Goal: Information Seeking & Learning: Learn about a topic

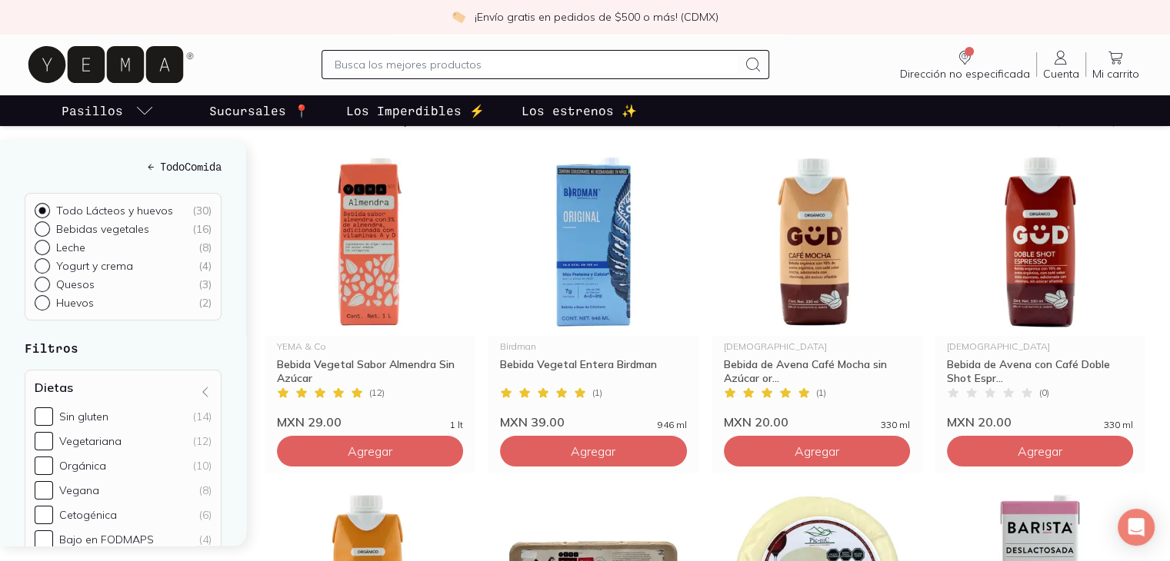
scroll to position [118, 0]
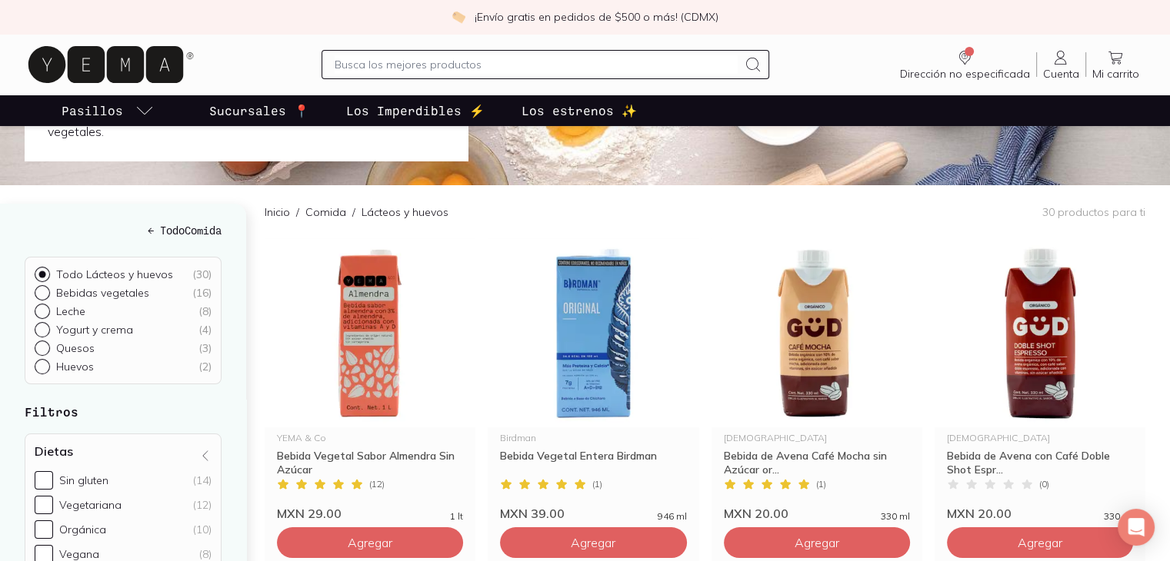
click at [403, 121] on link "Los Imperdibles ⚡️" at bounding box center [415, 110] width 145 height 31
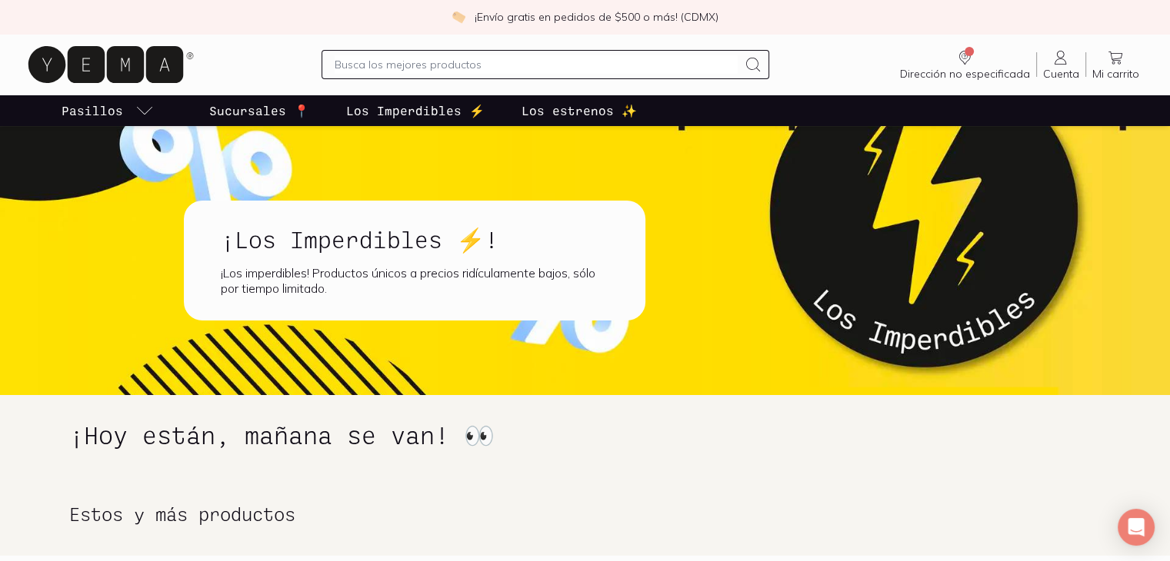
click at [561, 105] on p "Los estrenos ✨" at bounding box center [578, 111] width 115 height 18
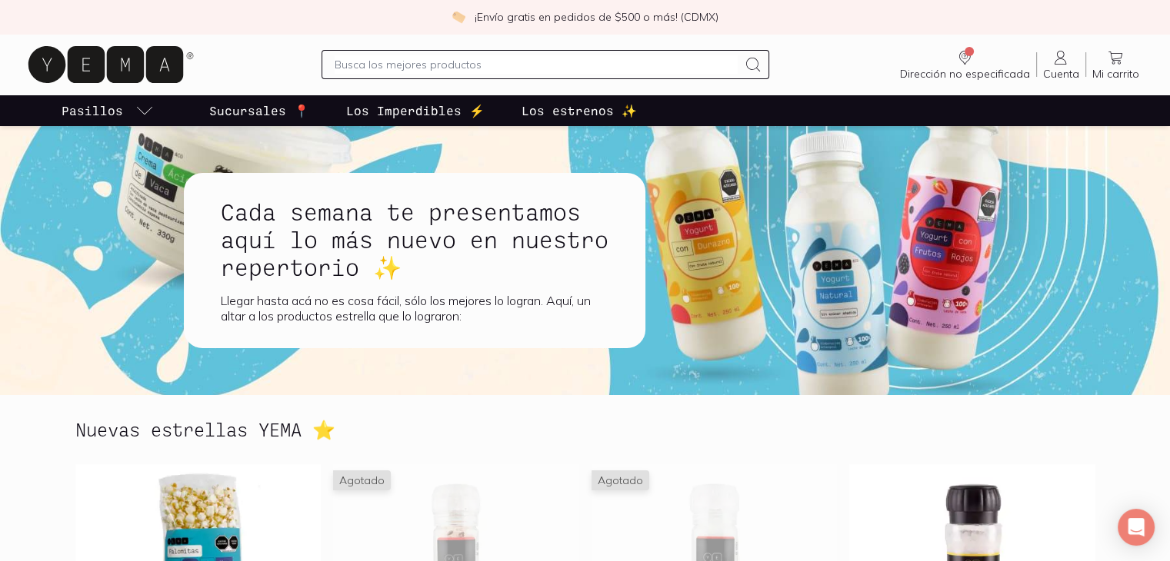
click at [565, 108] on p "Los estrenos ✨" at bounding box center [578, 111] width 115 height 18
click at [554, 71] on input "text" at bounding box center [537, 64] width 404 height 18
type input "vegano"
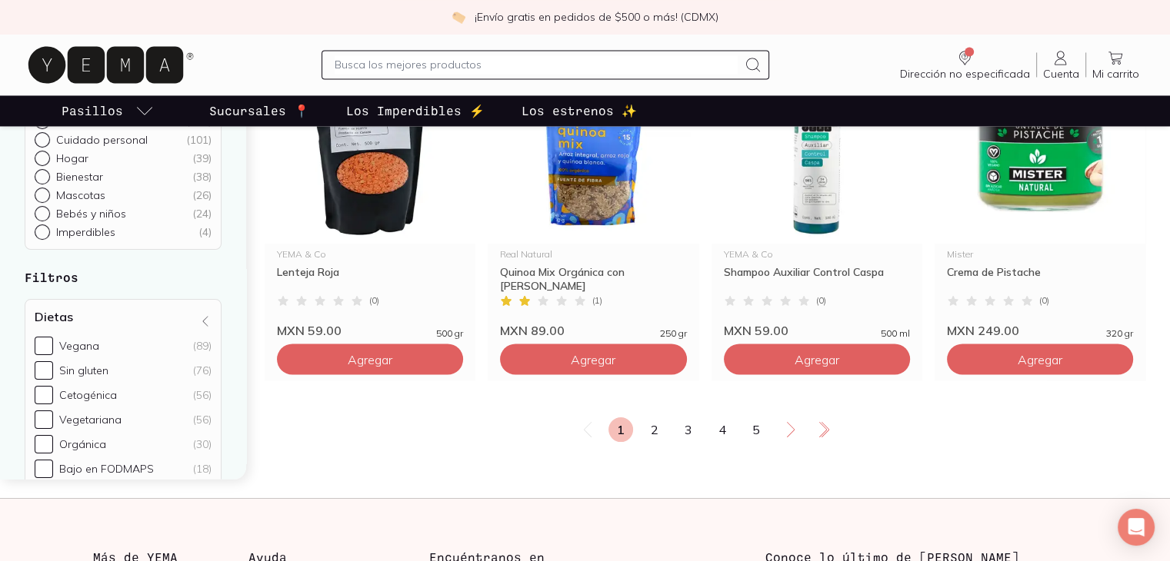
scroll to position [2567, 0]
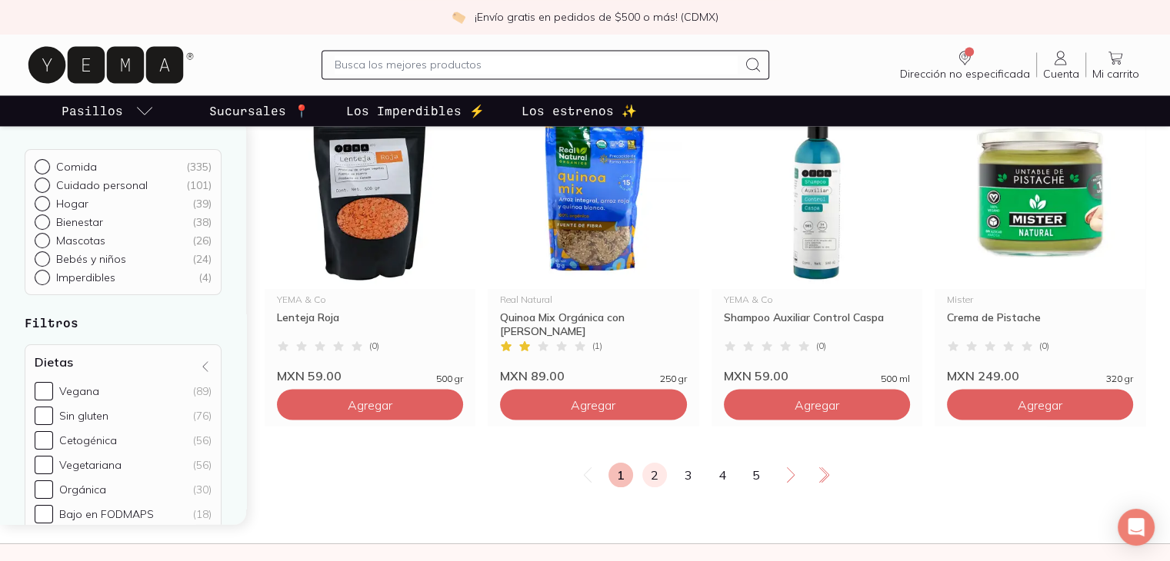
click at [643, 475] on link "2" at bounding box center [654, 475] width 25 height 25
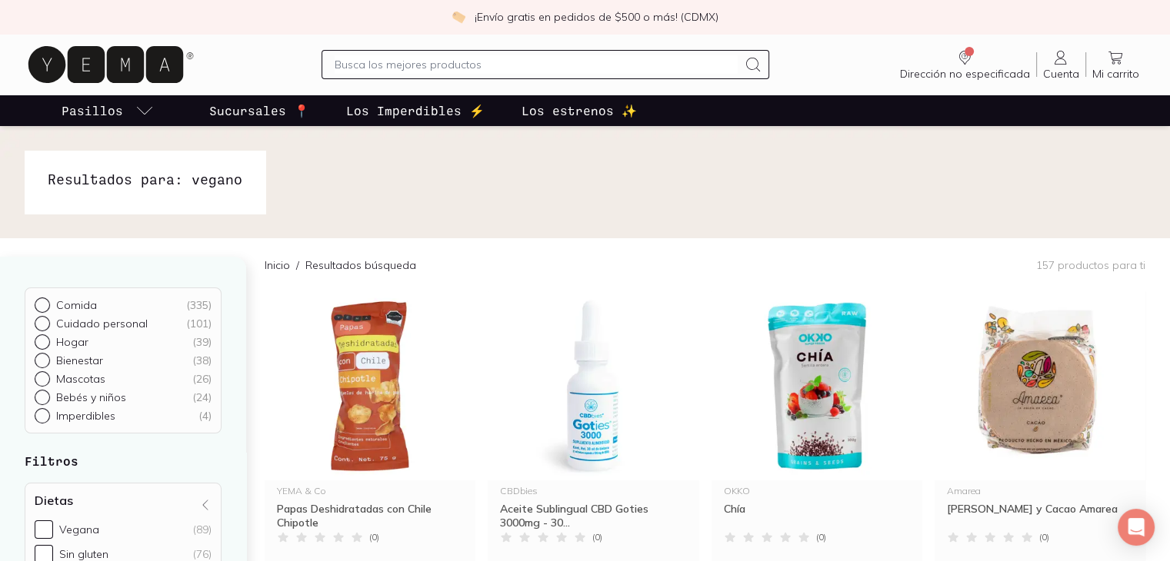
click at [1009, 204] on img at bounding box center [585, 182] width 1170 height 112
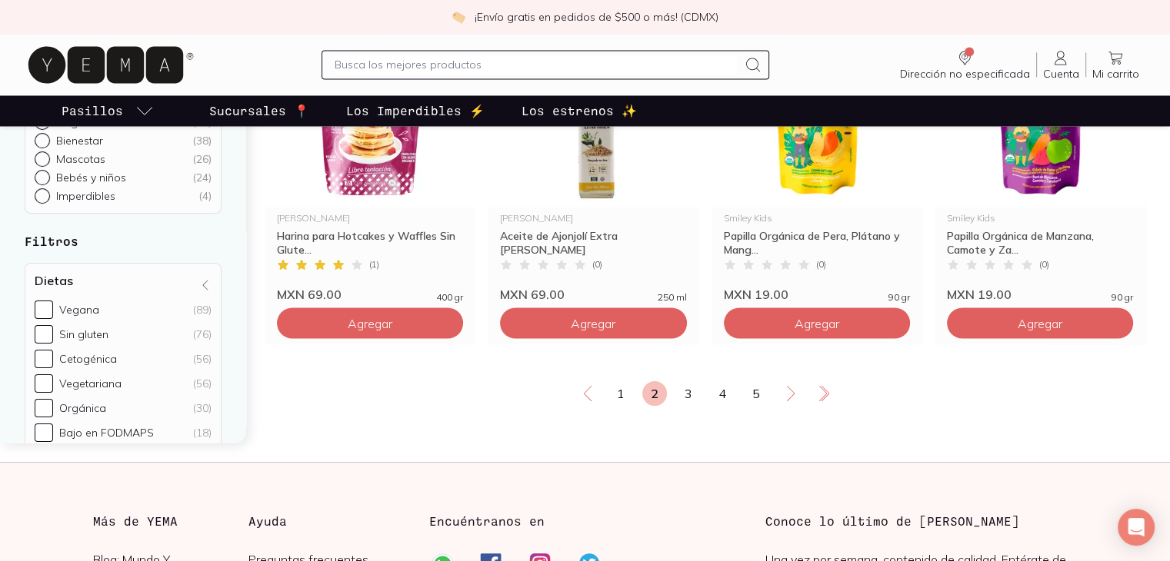
scroll to position [2646, 0]
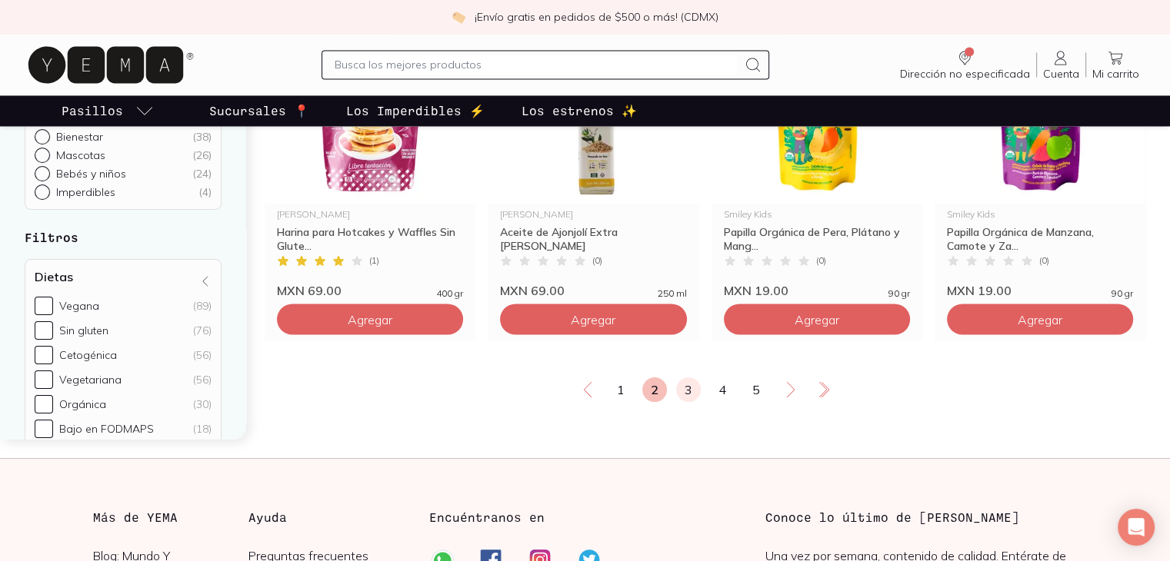
click at [691, 396] on link "3" at bounding box center [688, 390] width 25 height 25
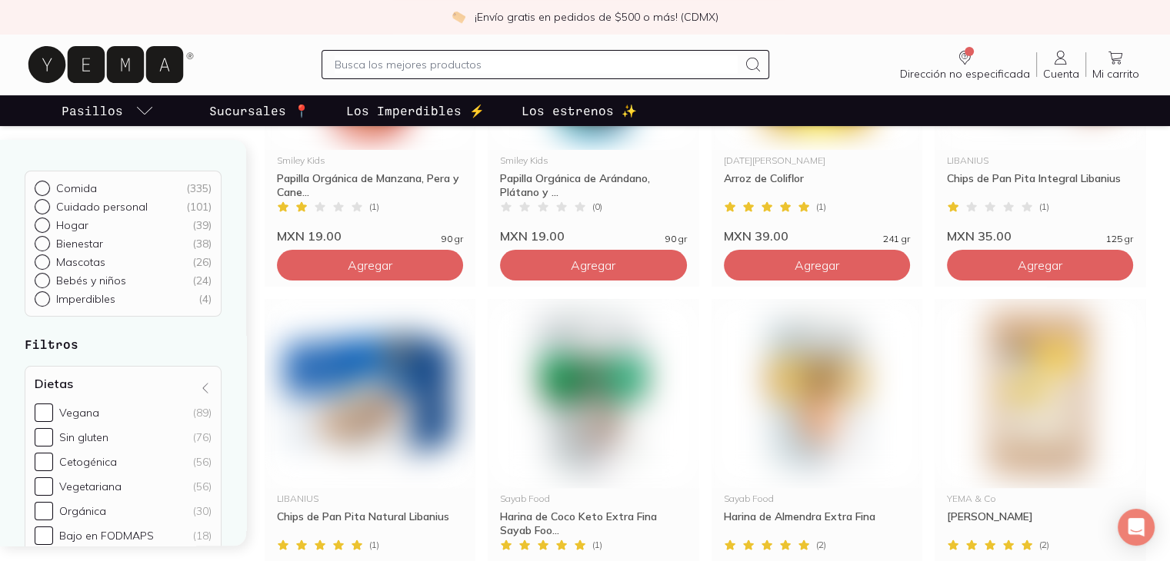
scroll to position [6, 0]
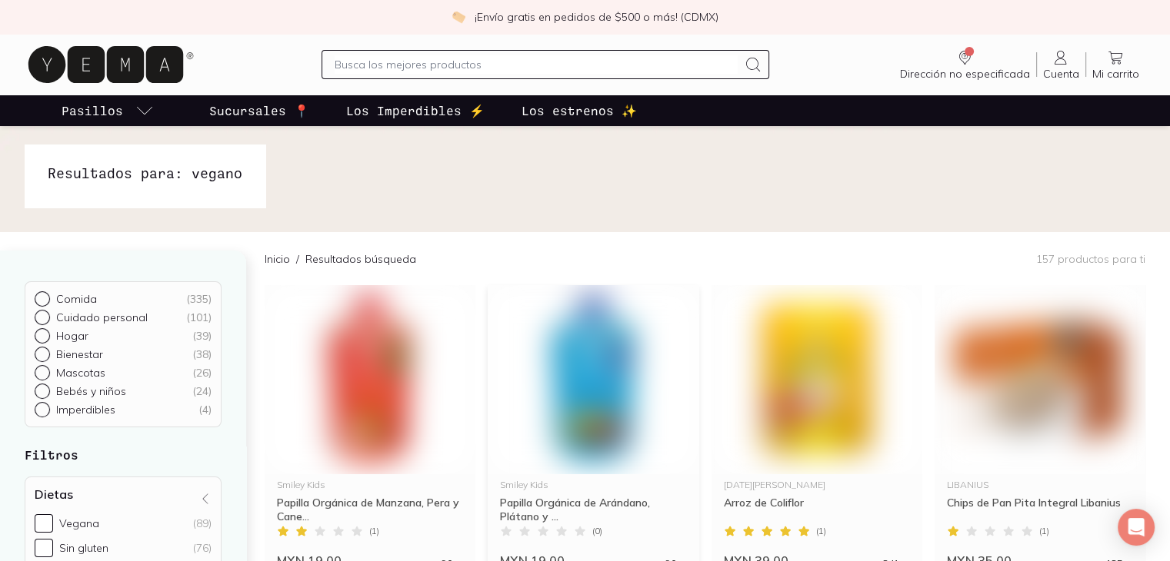
click at [691, 396] on img at bounding box center [593, 379] width 211 height 189
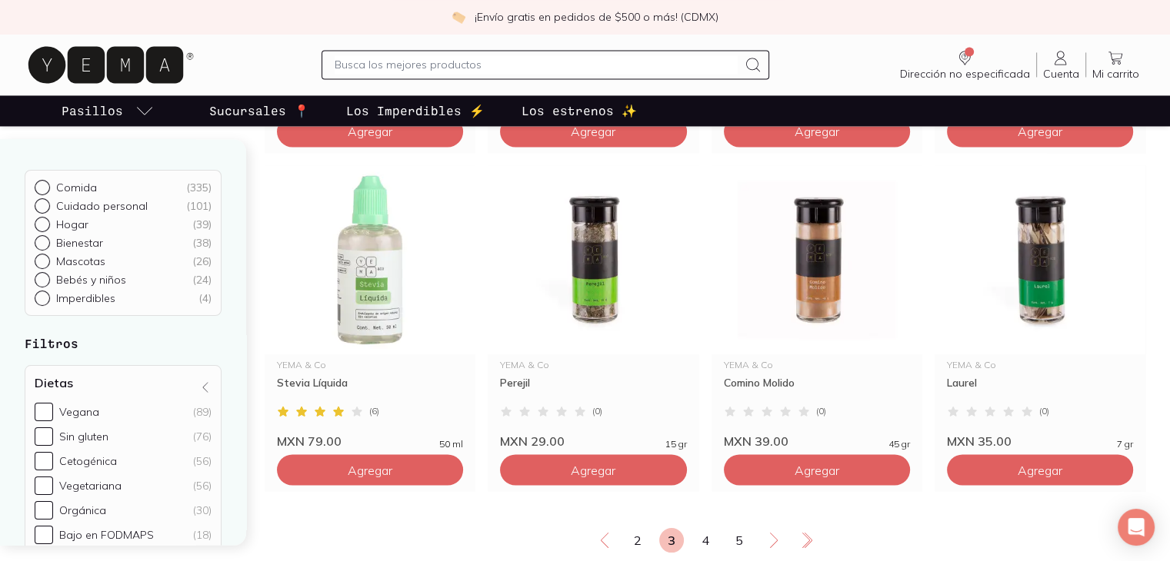
scroll to position [2511, 0]
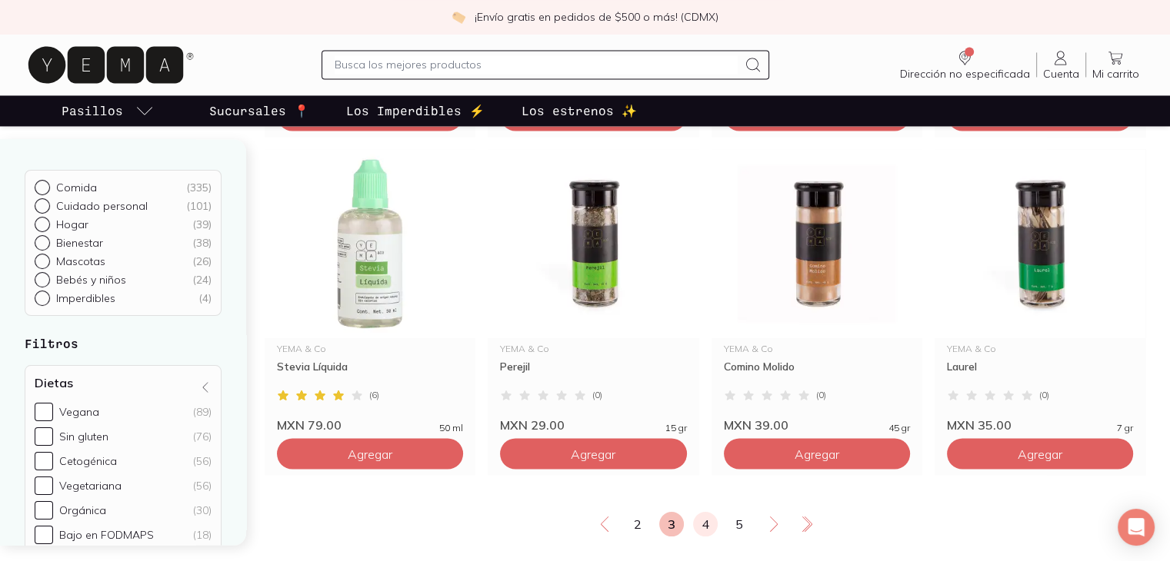
click at [708, 521] on link "4" at bounding box center [705, 524] width 25 height 25
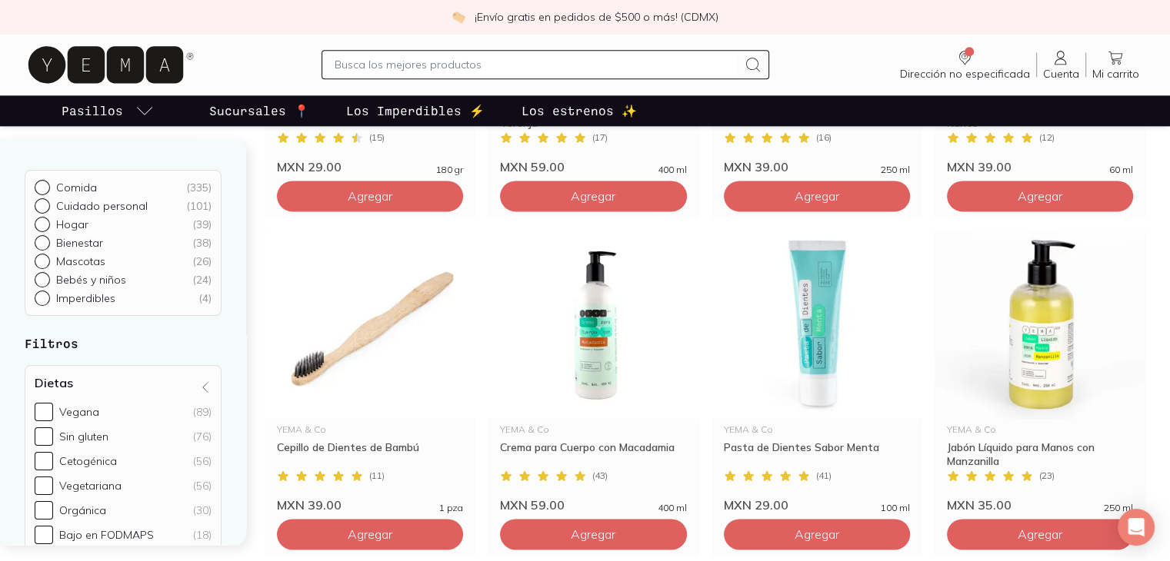
scroll to position [2495, 0]
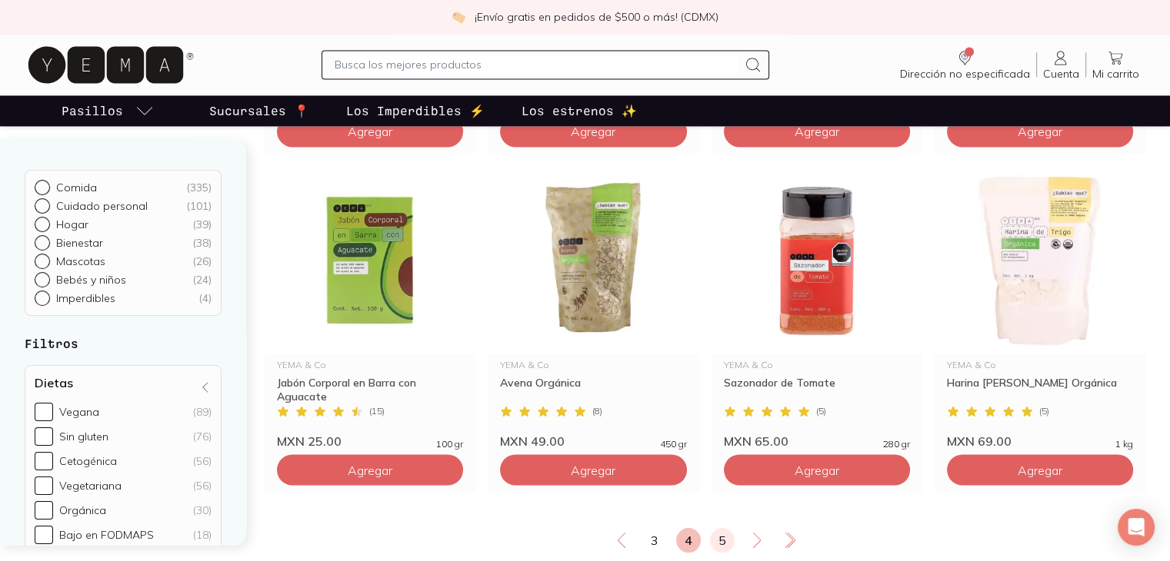
click at [725, 540] on link "5" at bounding box center [722, 540] width 25 height 25
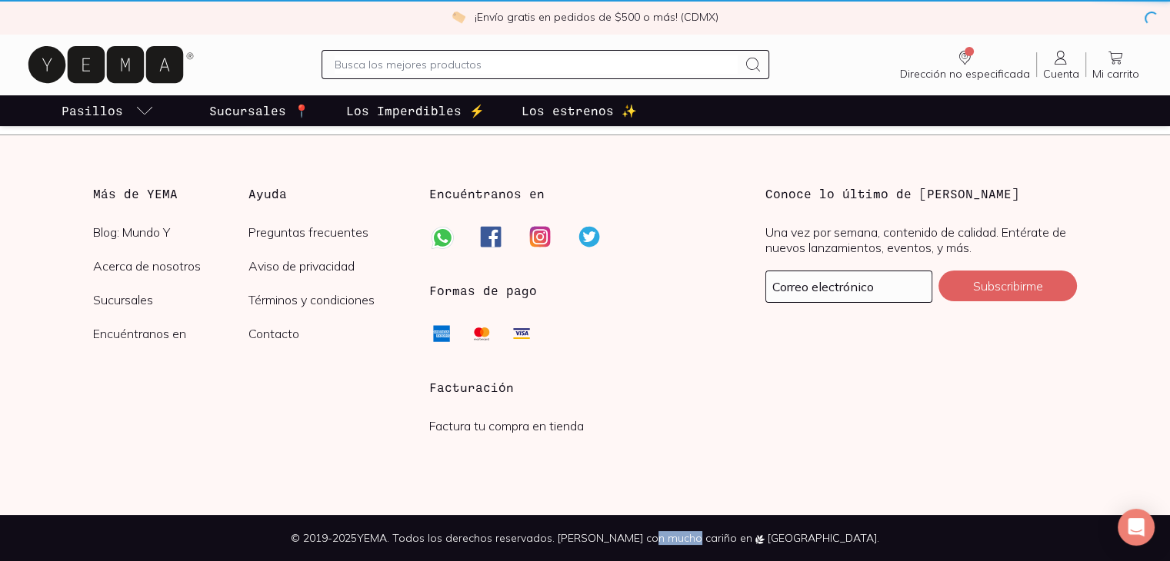
click at [725, 540] on div "¡Envío gratis en pedidos de $500 o más! (CDMX) Dirección no especificada Sin CP…" at bounding box center [585, 7] width 1170 height 1108
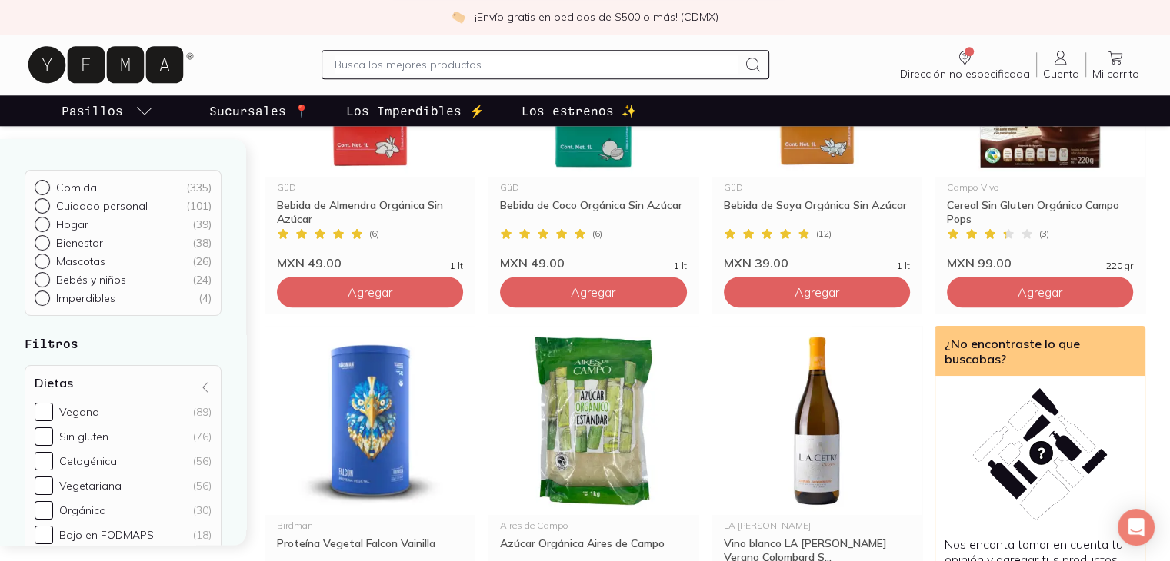
scroll to position [1645, 0]
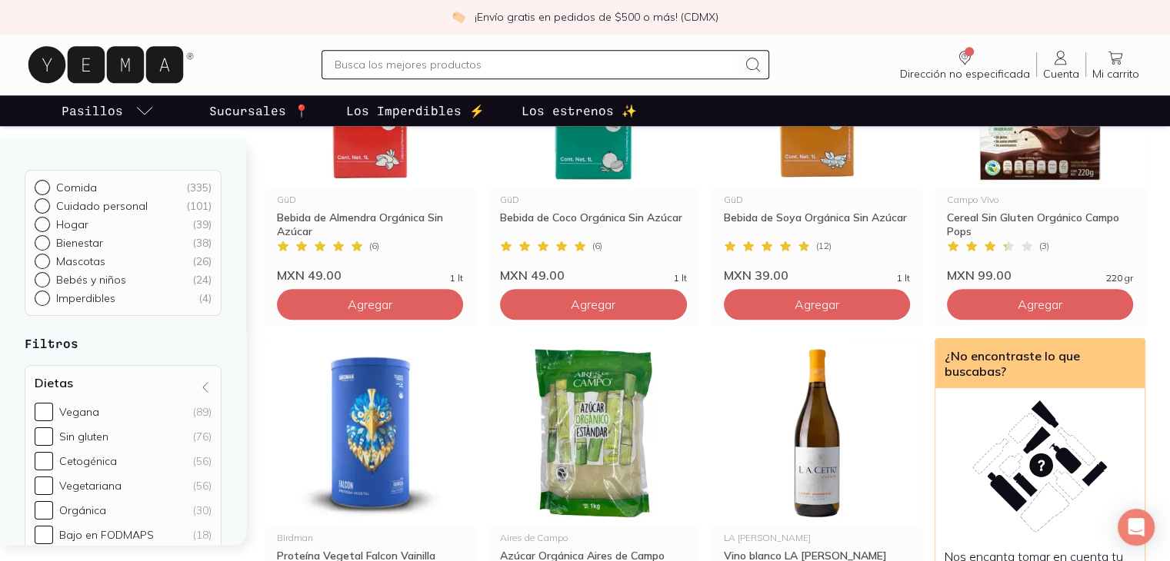
click at [175, 416] on span "Vegana (89)" at bounding box center [135, 413] width 152 height 14
click at [53, 416] on input "Vegana (89)" at bounding box center [44, 413] width 18 height 18
checkbox input "true"
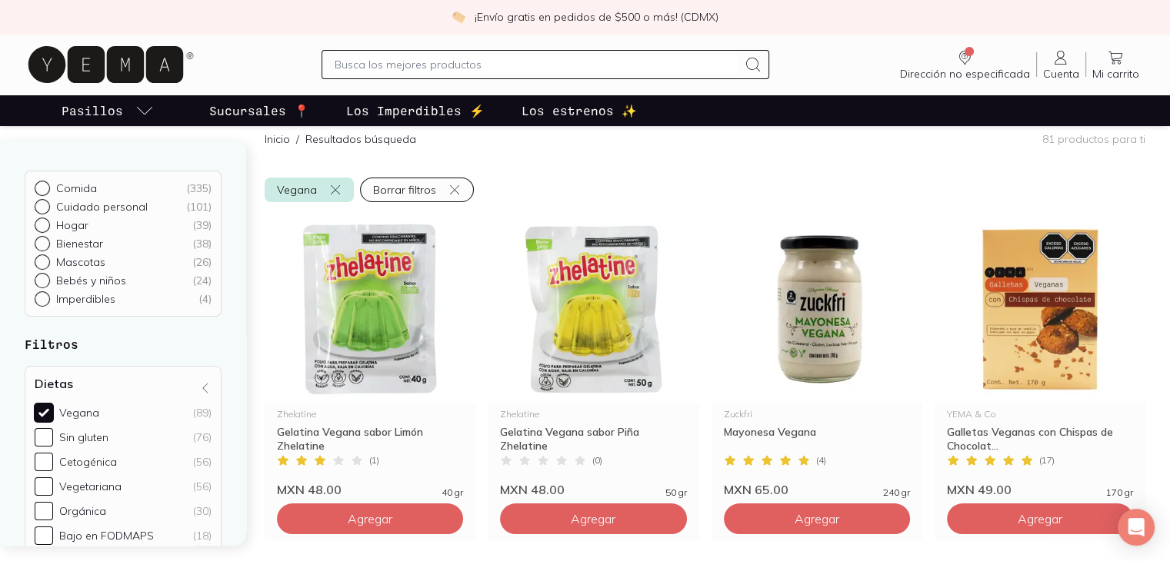
scroll to position [123, 0]
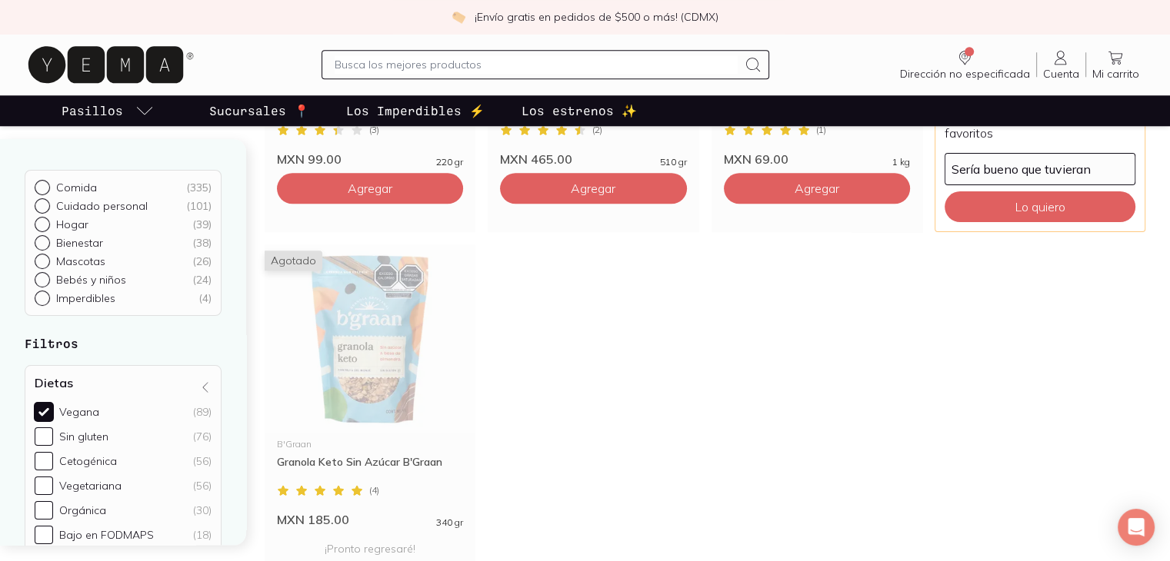
scroll to position [1711, 0]
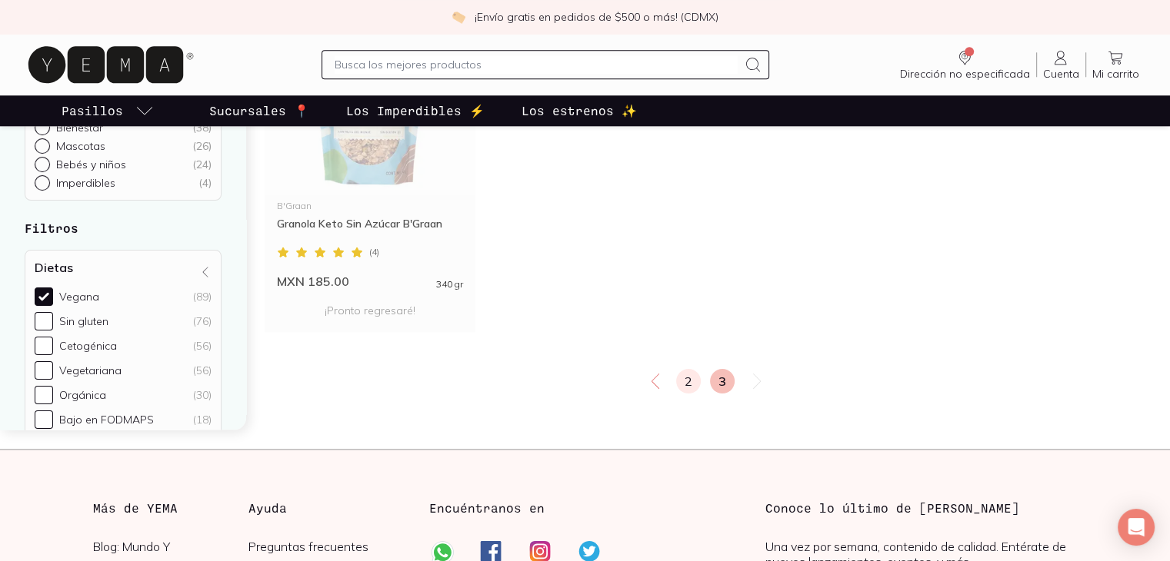
click at [694, 381] on link "2" at bounding box center [688, 381] width 25 height 25
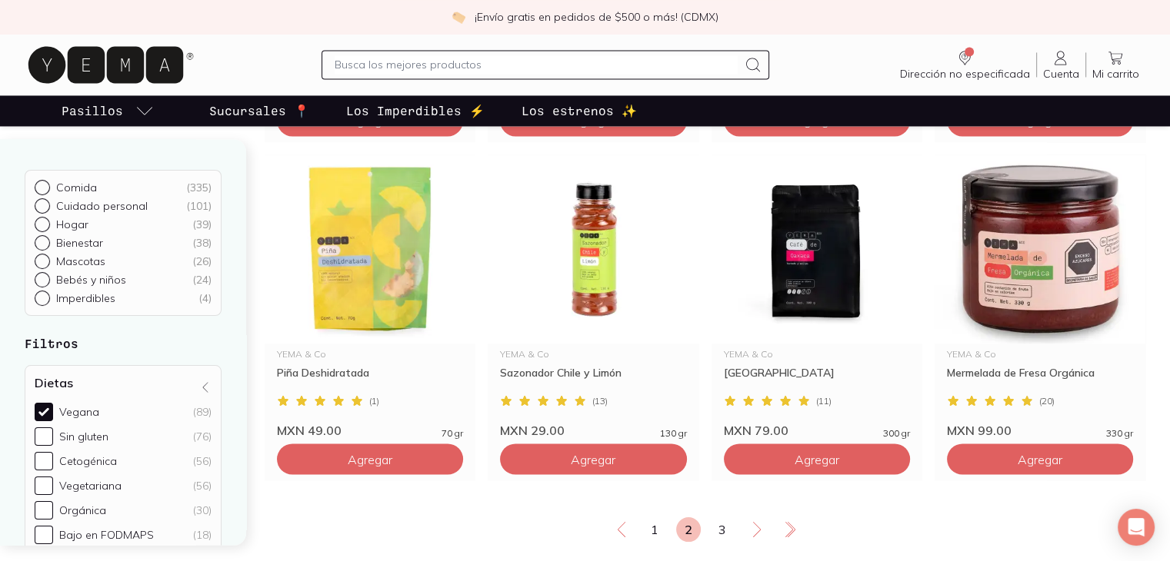
scroll to position [2593, 0]
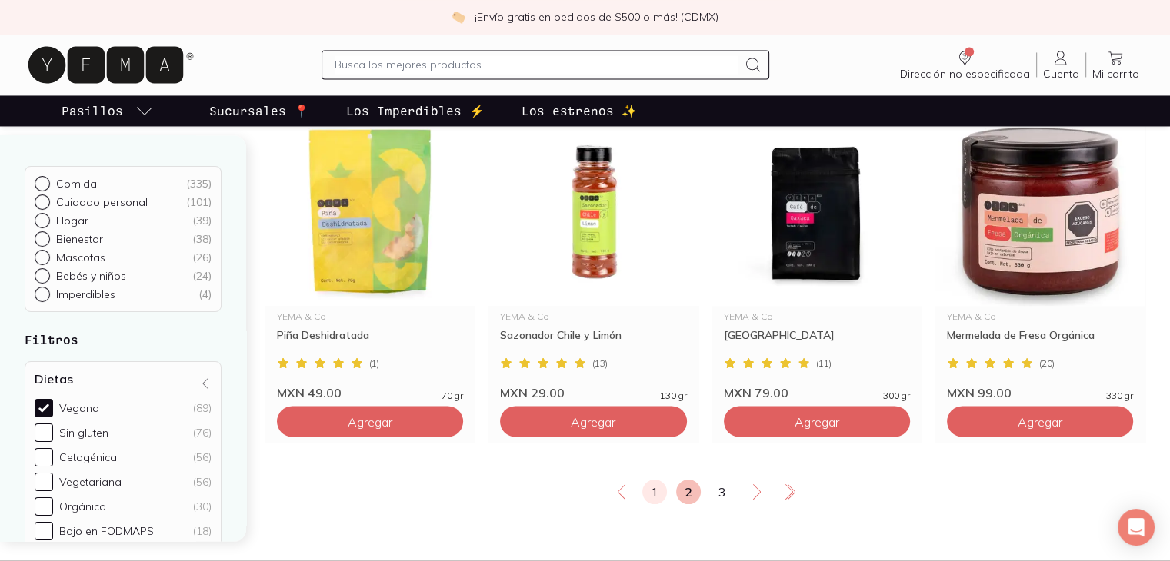
click at [650, 490] on link "1" at bounding box center [654, 492] width 25 height 25
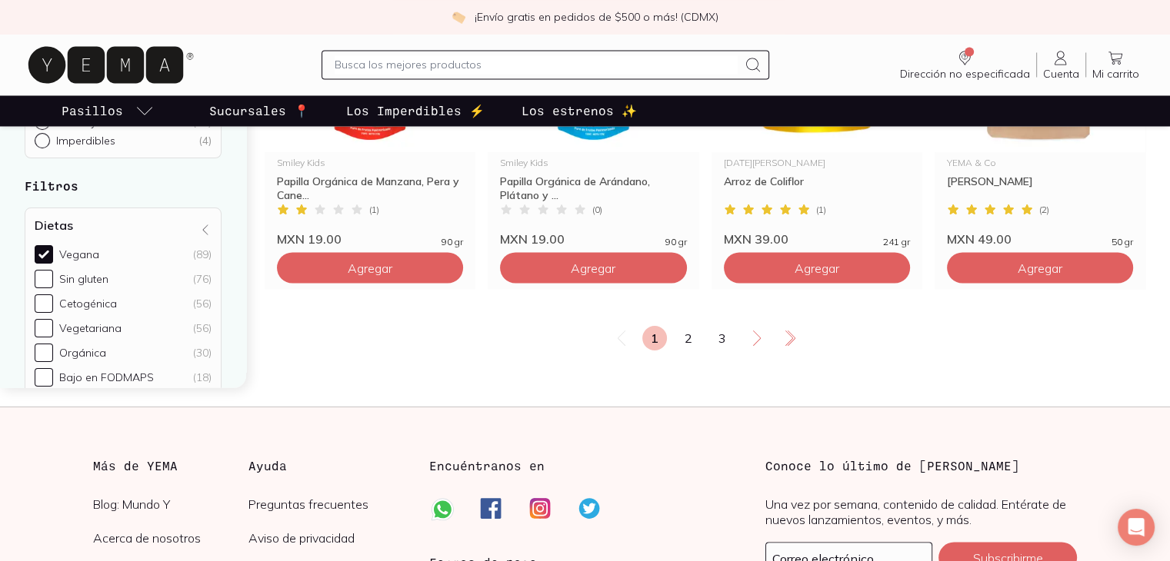
scroll to position [2750, 0]
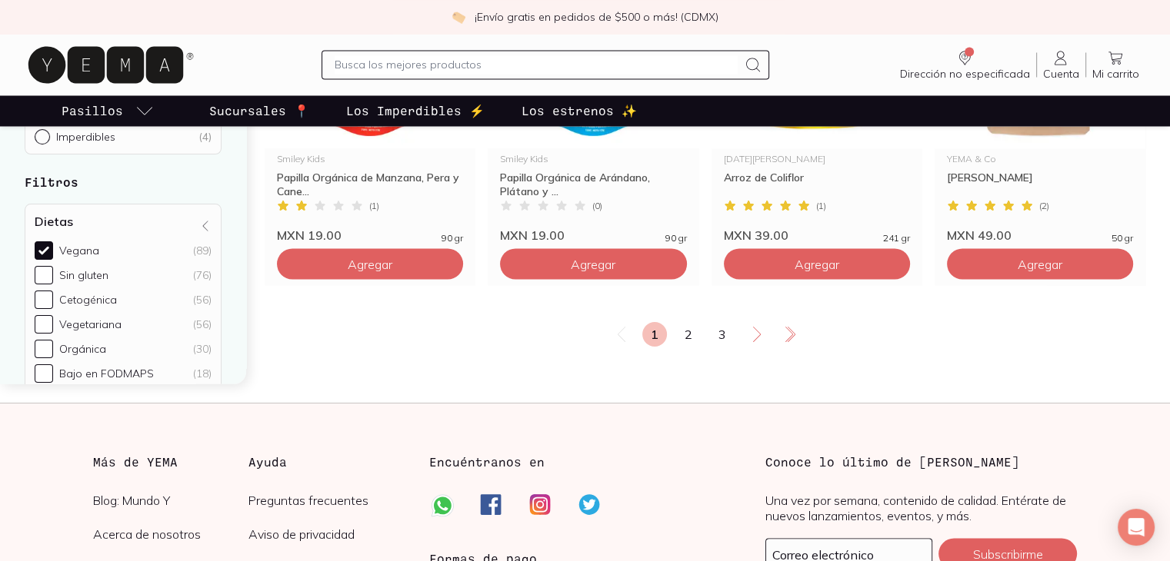
drag, startPoint x: 235, startPoint y: 274, endPoint x: 258, endPoint y: 279, distance: 24.4
click at [258, 279] on div "Comida ( 335 ) Cuidado personal ( 101 ) Hogar ( 39 ) Bienestar ( 38 ) Mascotas …" at bounding box center [132, 181] width 265 height 406
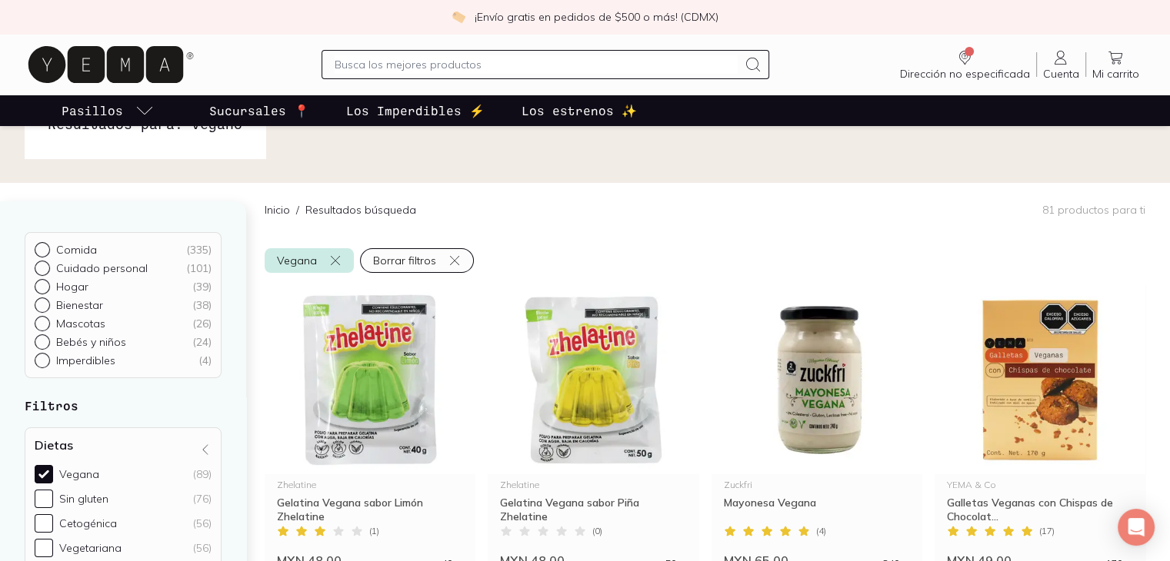
scroll to position [35, 0]
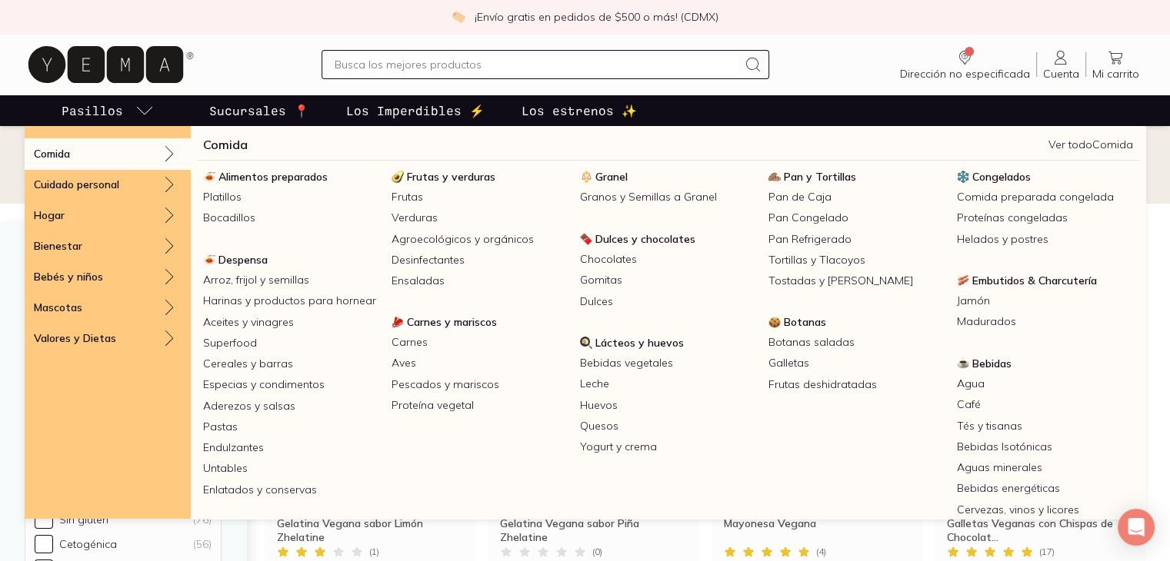
click at [139, 104] on icon "pasillo-todos-link" at bounding box center [144, 111] width 18 height 18
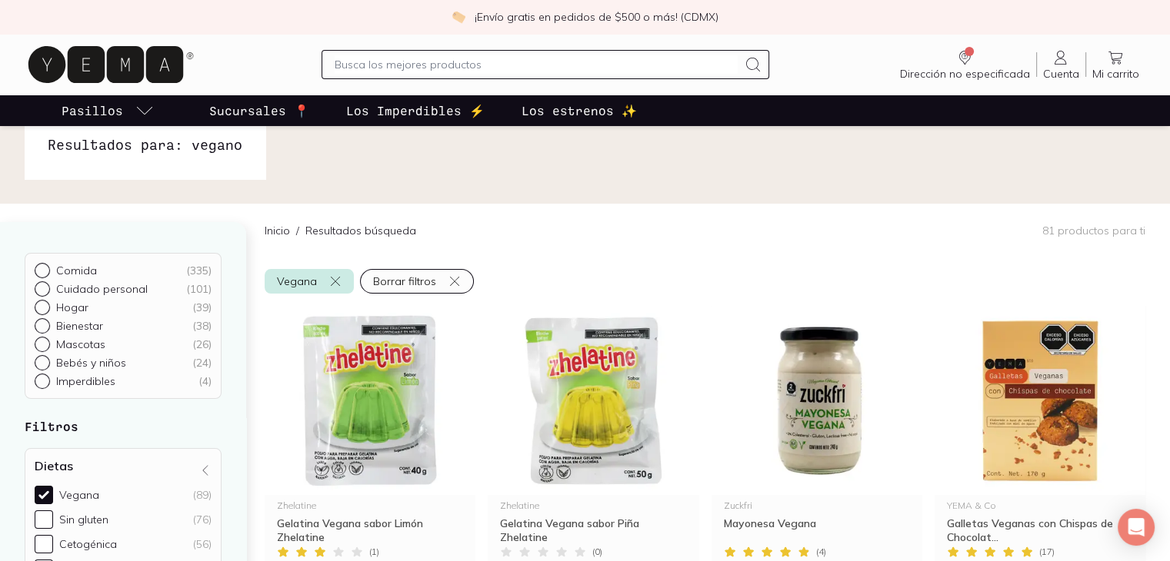
click at [139, 104] on icon "pasillo-todos-link" at bounding box center [144, 111] width 18 height 18
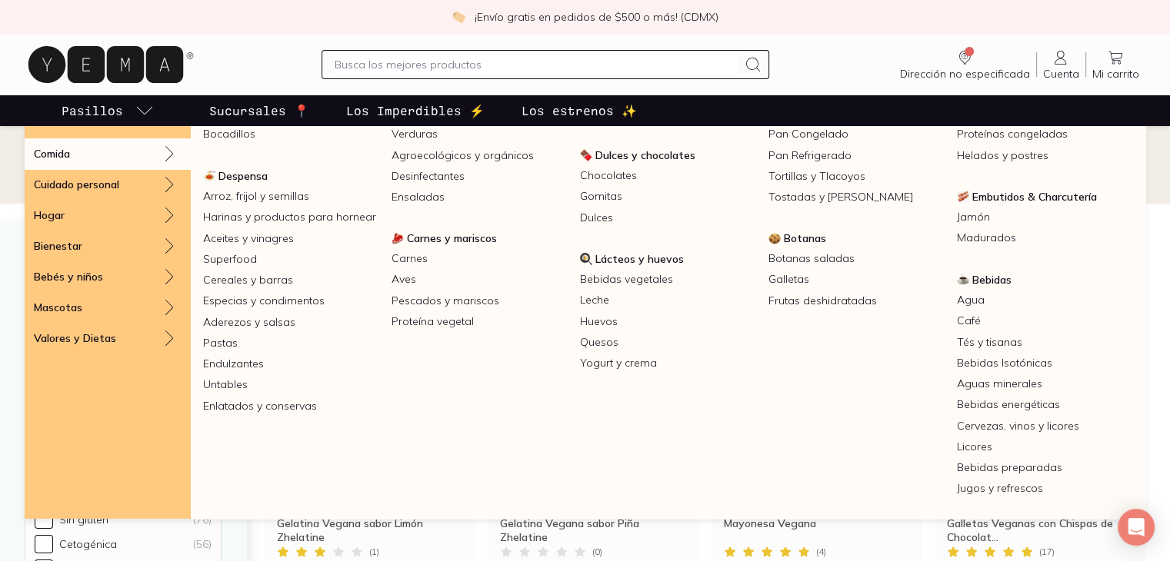
scroll to position [0, 0]
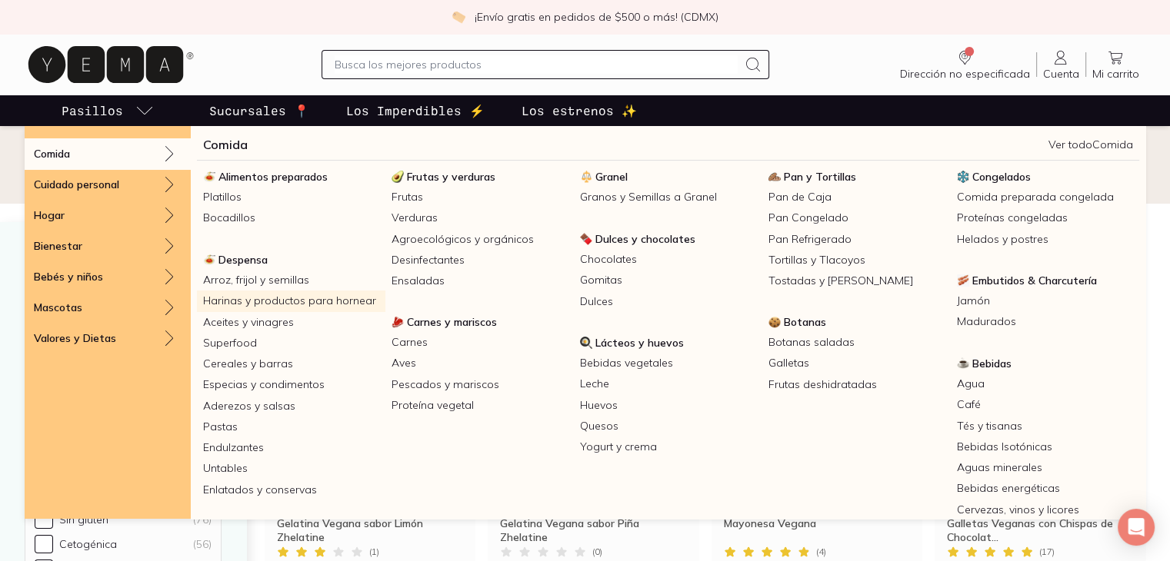
click at [272, 299] on link "Harinas y productos para hornear" at bounding box center [291, 301] width 188 height 21
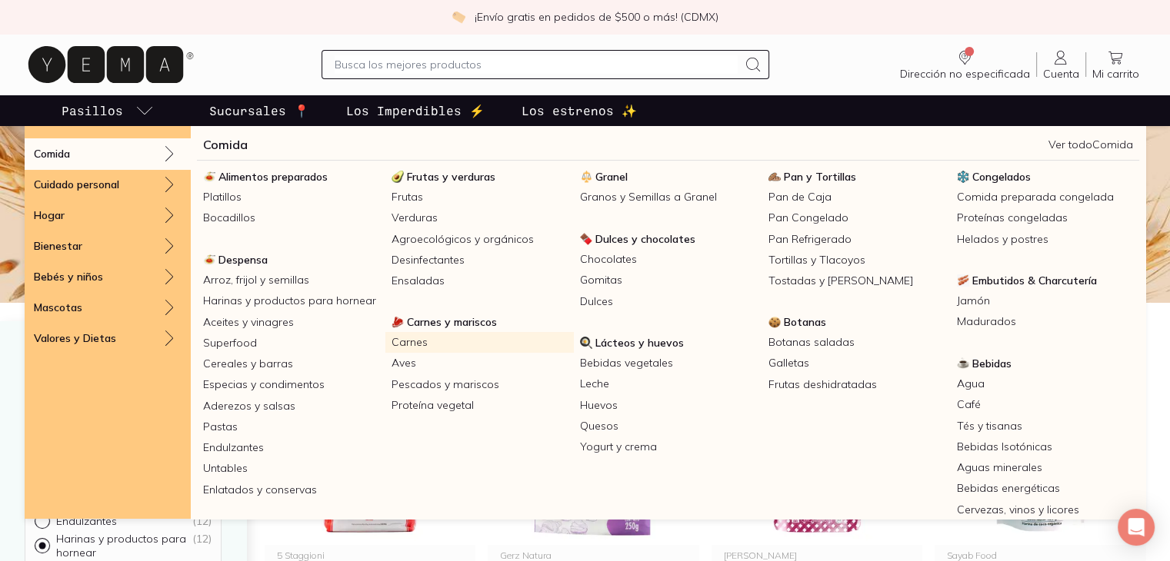
click at [406, 342] on link "Carnes" at bounding box center [479, 342] width 188 height 21
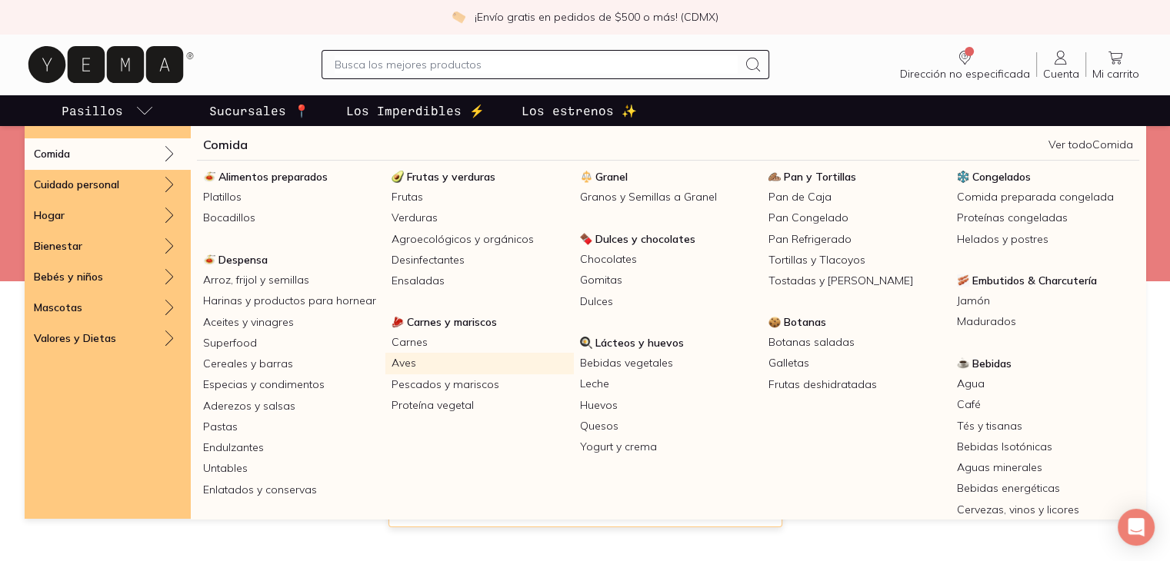
click at [410, 358] on link "Aves" at bounding box center [479, 363] width 188 height 21
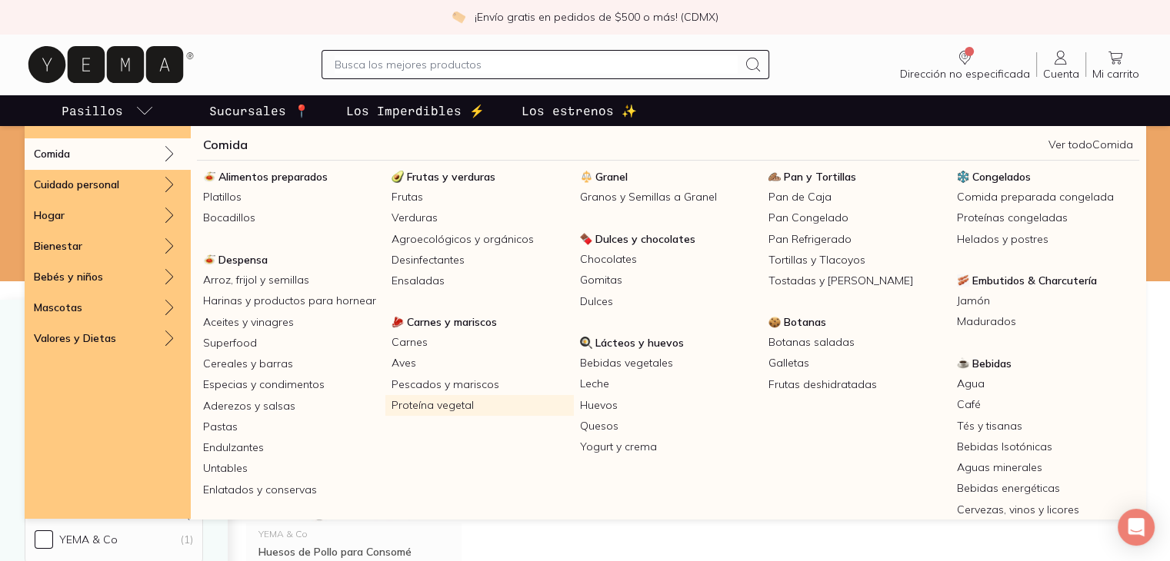
click at [465, 401] on link "Proteína vegetal" at bounding box center [479, 405] width 188 height 21
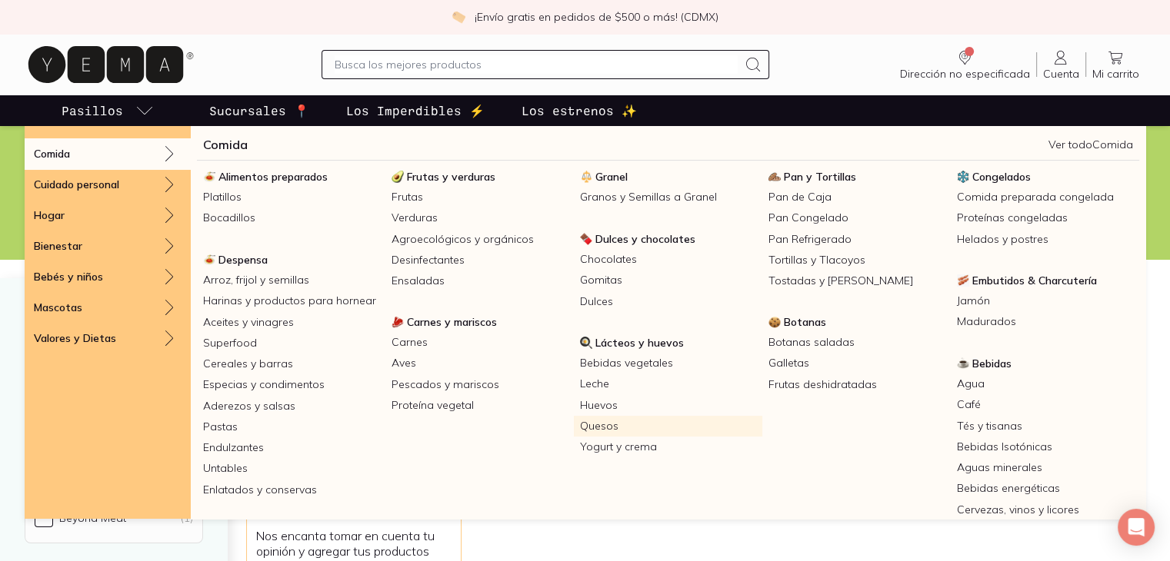
click at [622, 418] on link "Quesos" at bounding box center [668, 426] width 188 height 21
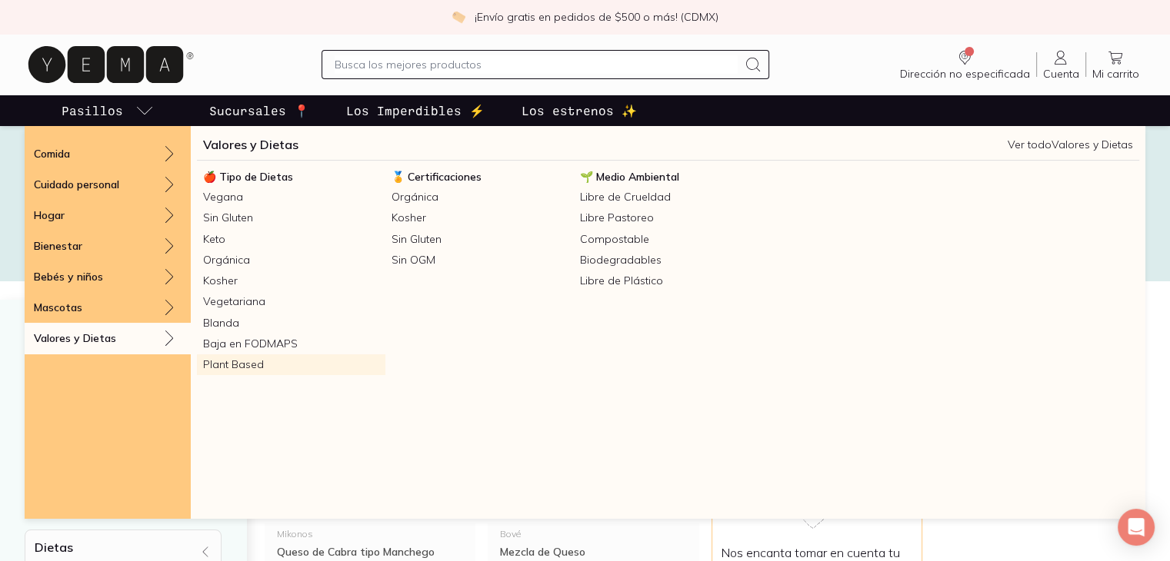
click at [248, 363] on link "Plant Based" at bounding box center [291, 365] width 188 height 21
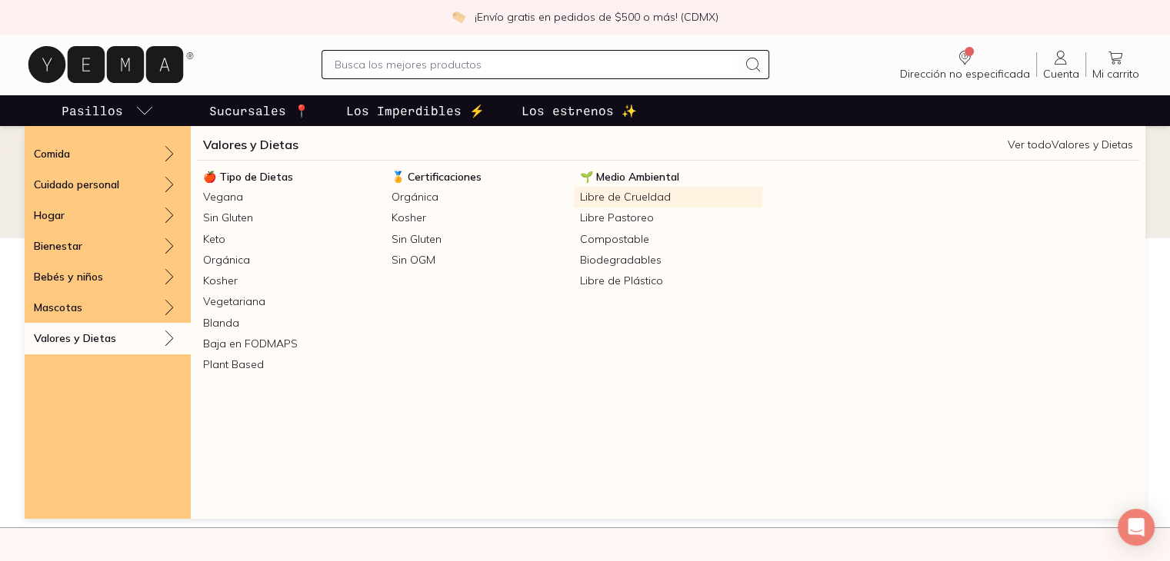
click at [656, 201] on link "Libre de Crueldad" at bounding box center [668, 197] width 188 height 21
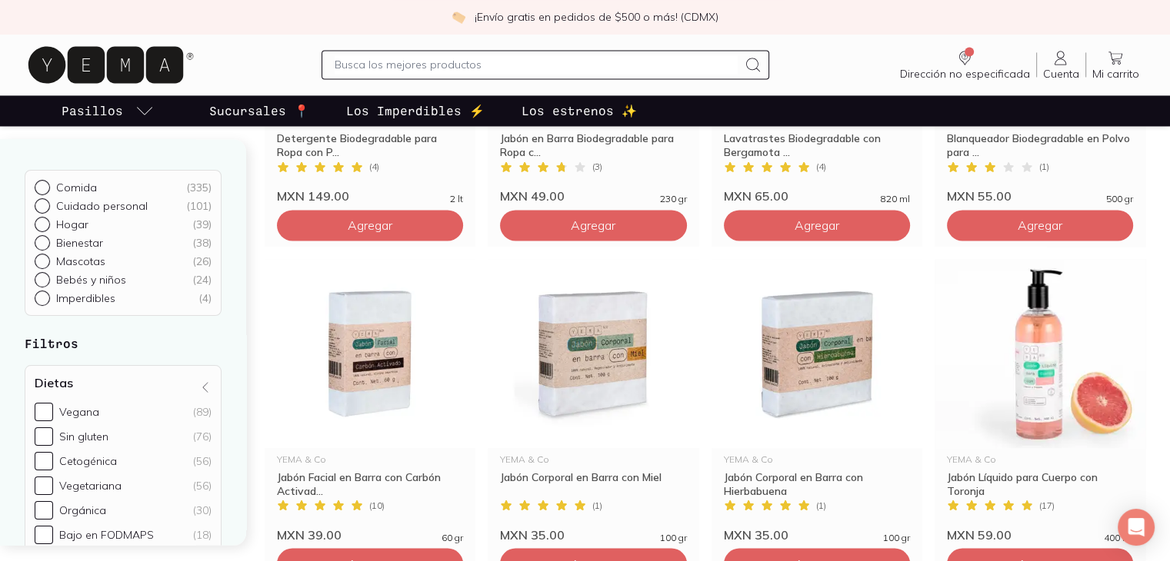
scroll to position [2839, 0]
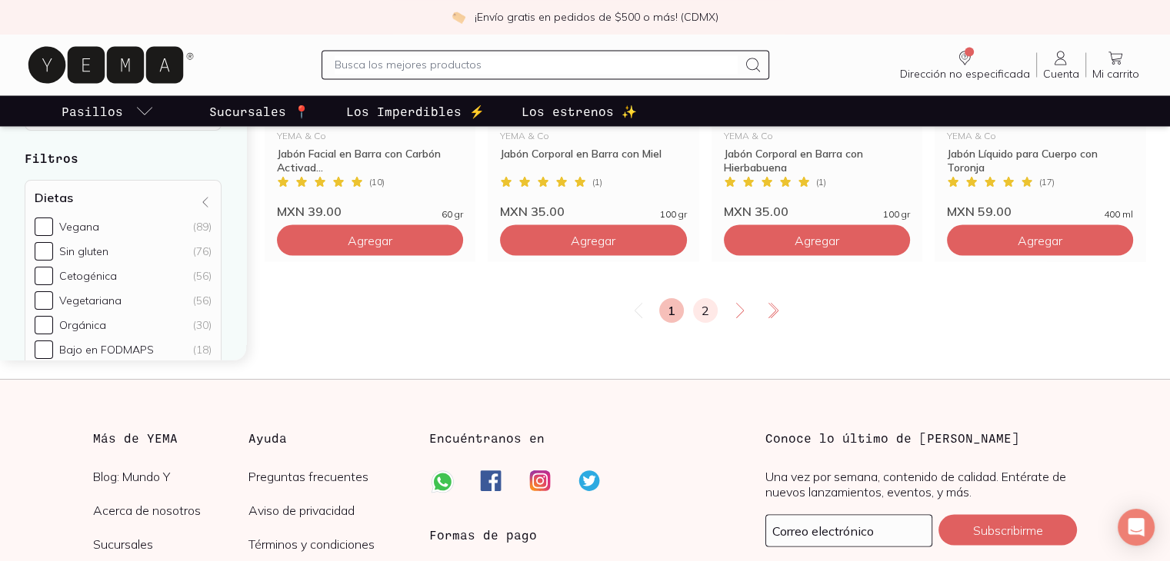
click at [701, 305] on link "2" at bounding box center [705, 310] width 25 height 25
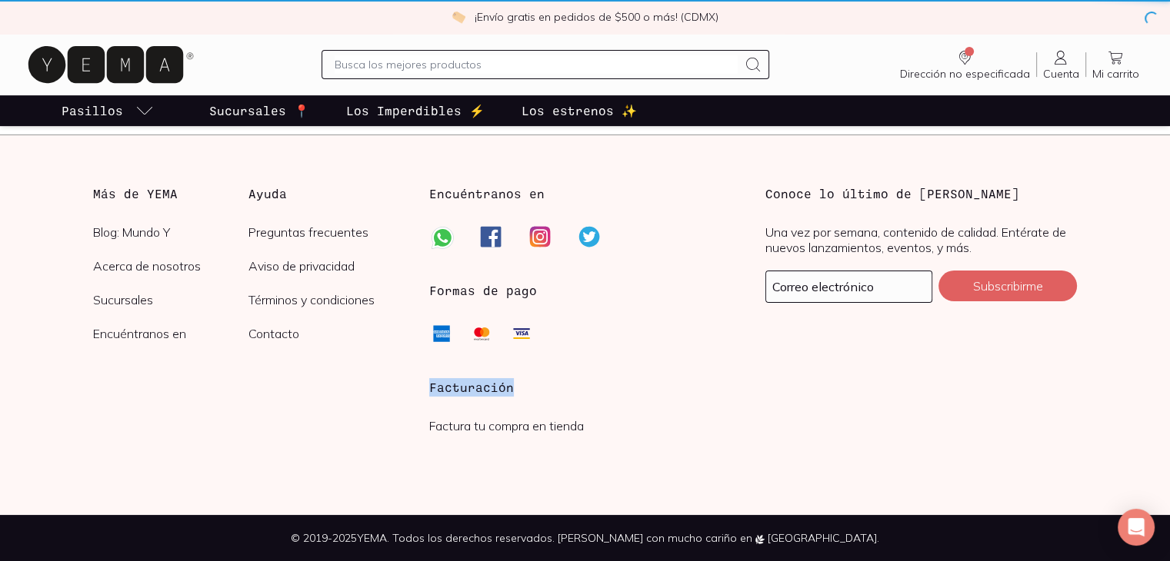
click at [701, 305] on div "Formas de pago" at bounding box center [585, 314] width 312 height 65
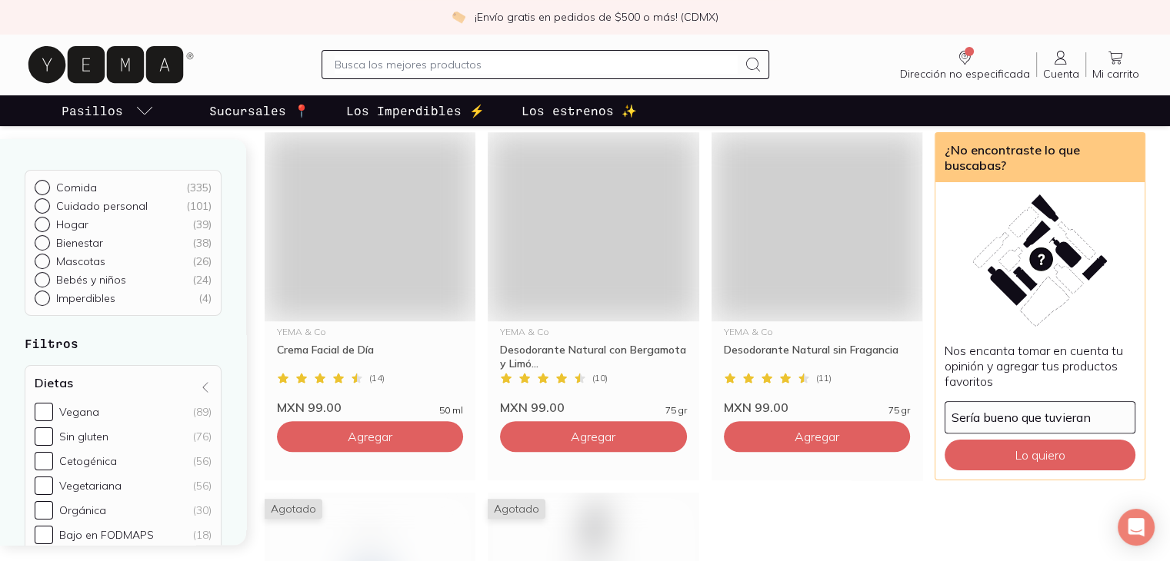
scroll to position [1411, 0]
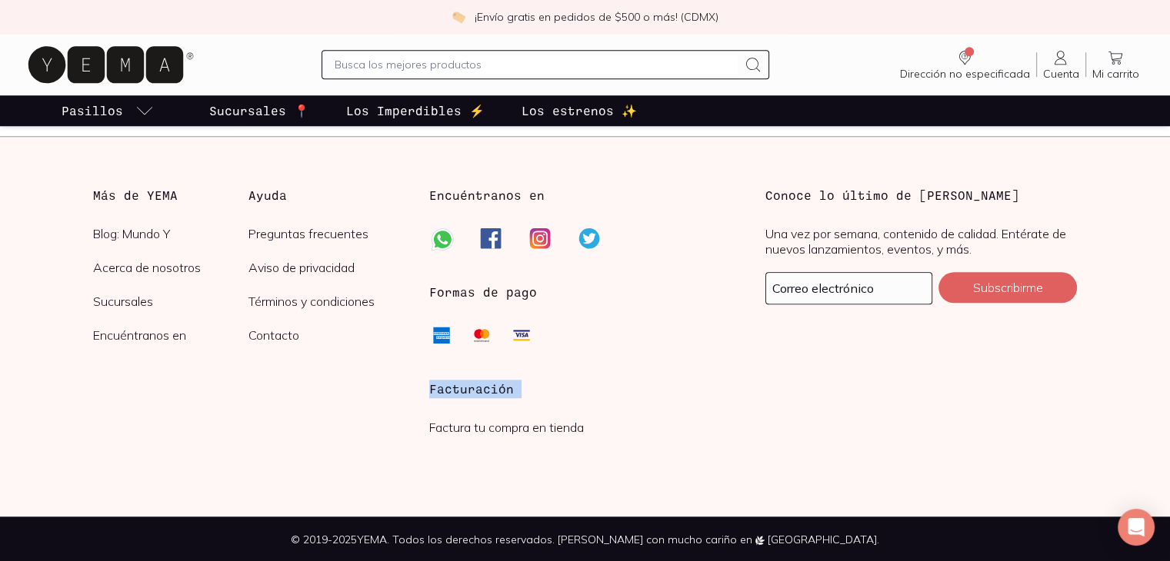
click at [701, 305] on div "Formas de pago" at bounding box center [585, 315] width 312 height 65
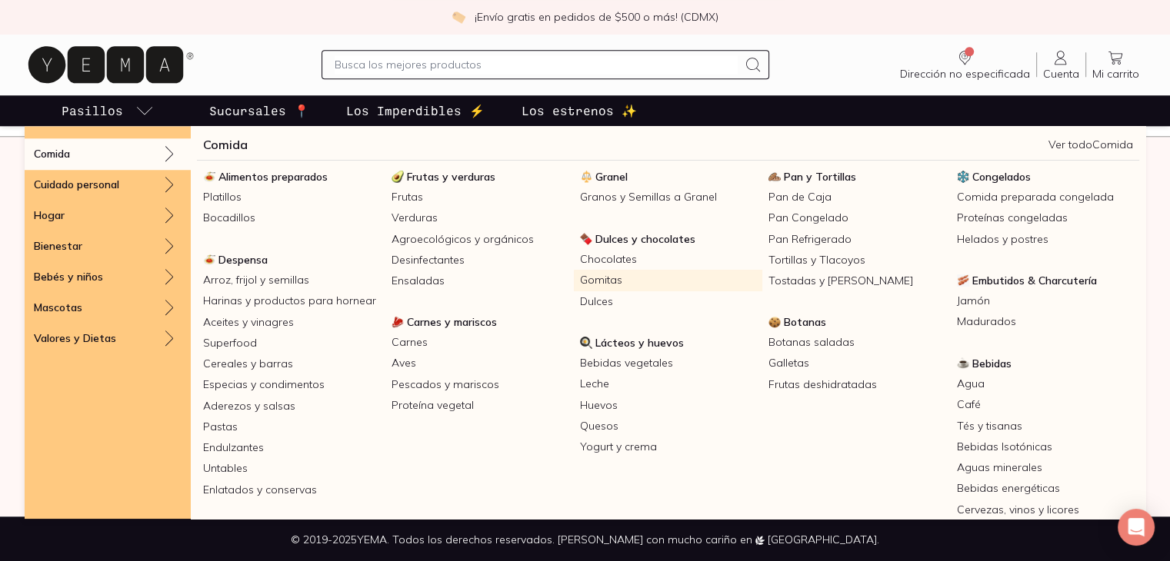
click at [592, 281] on link "Gomitas" at bounding box center [668, 280] width 188 height 21
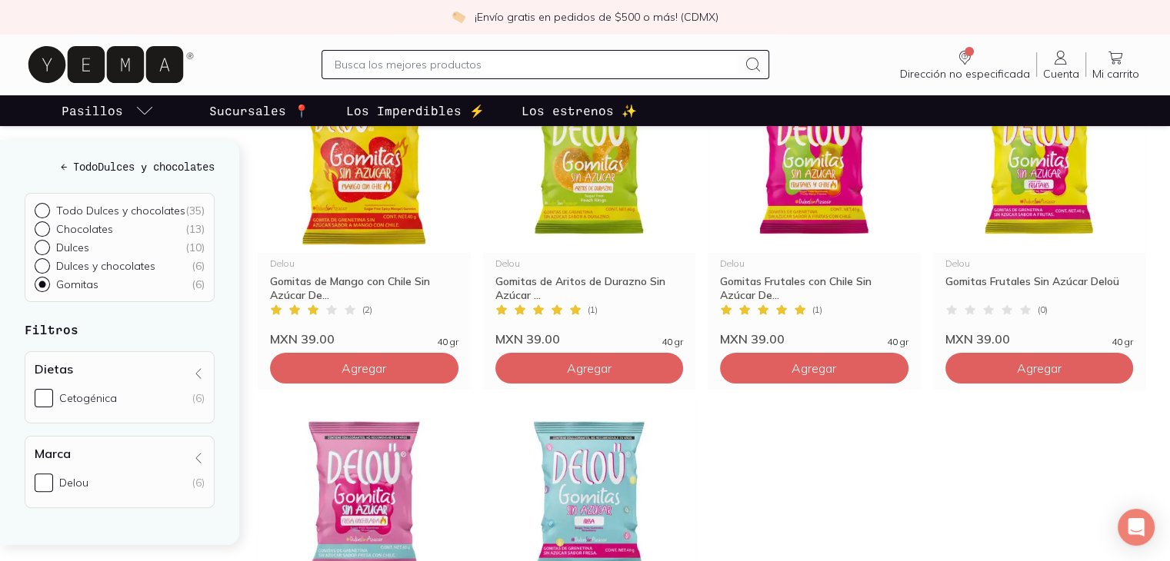
scroll to position [273, 0]
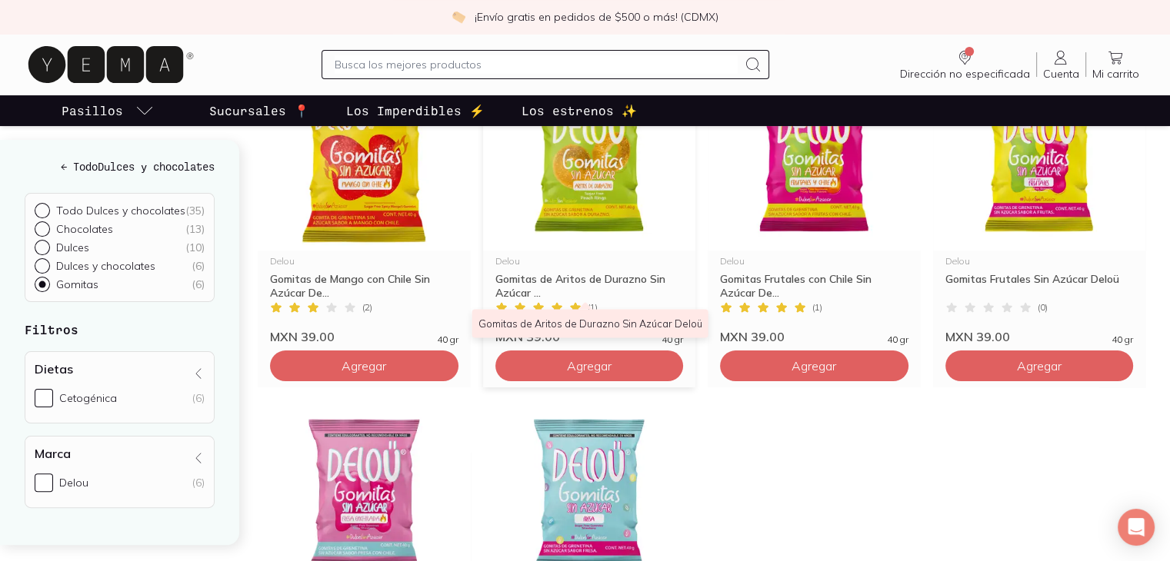
click at [607, 276] on div "Gomitas de Aritos de Durazno Sin Azúcar ..." at bounding box center [589, 286] width 188 height 28
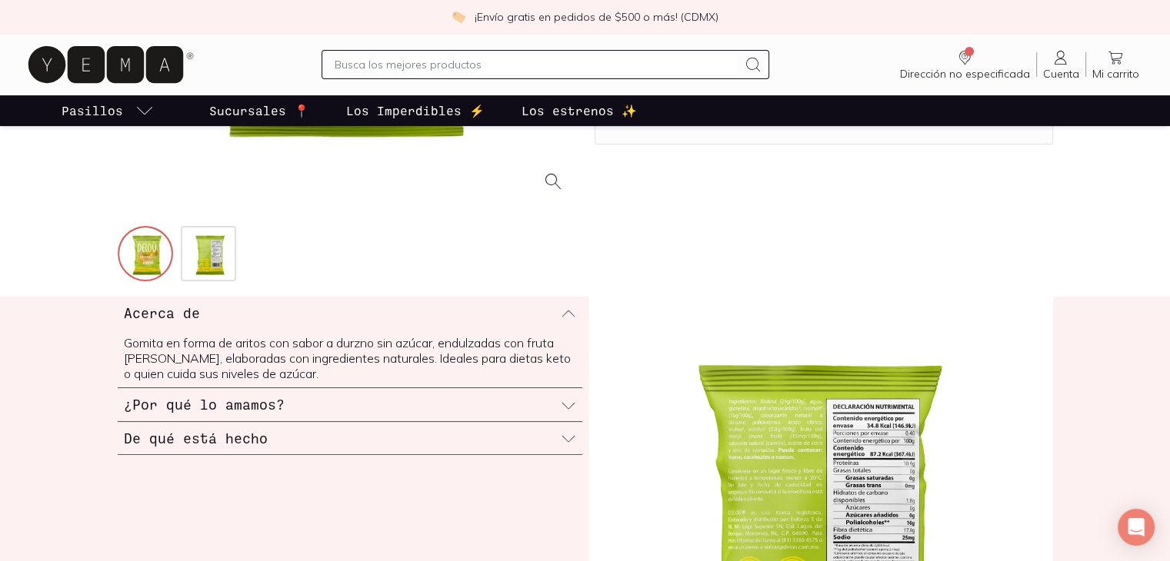
scroll to position [454, 0]
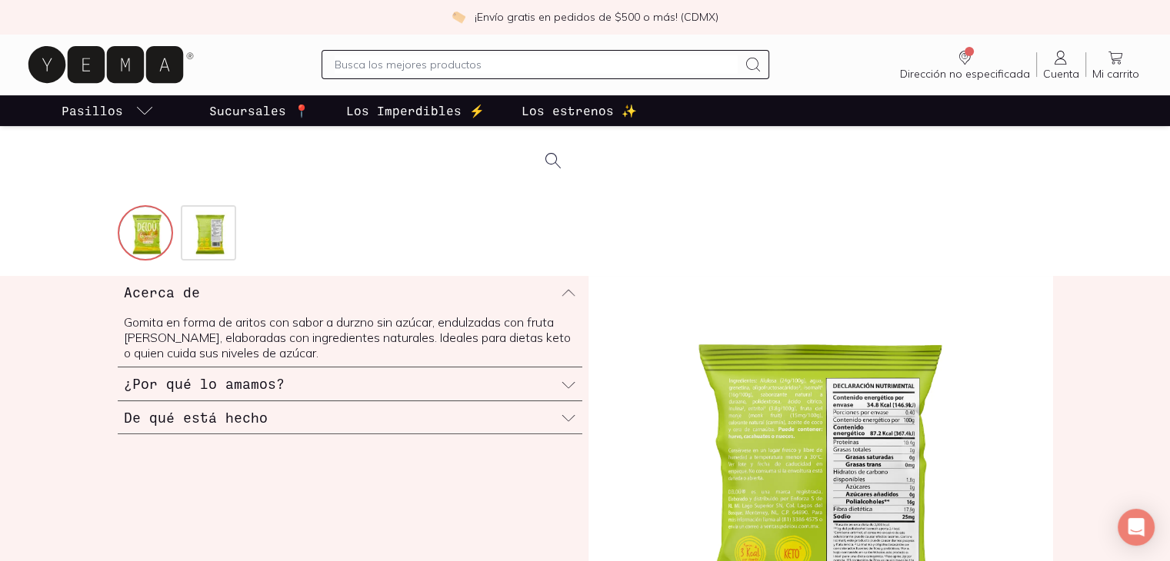
click at [218, 426] on h3 "De qué está hecho" at bounding box center [196, 418] width 144 height 20
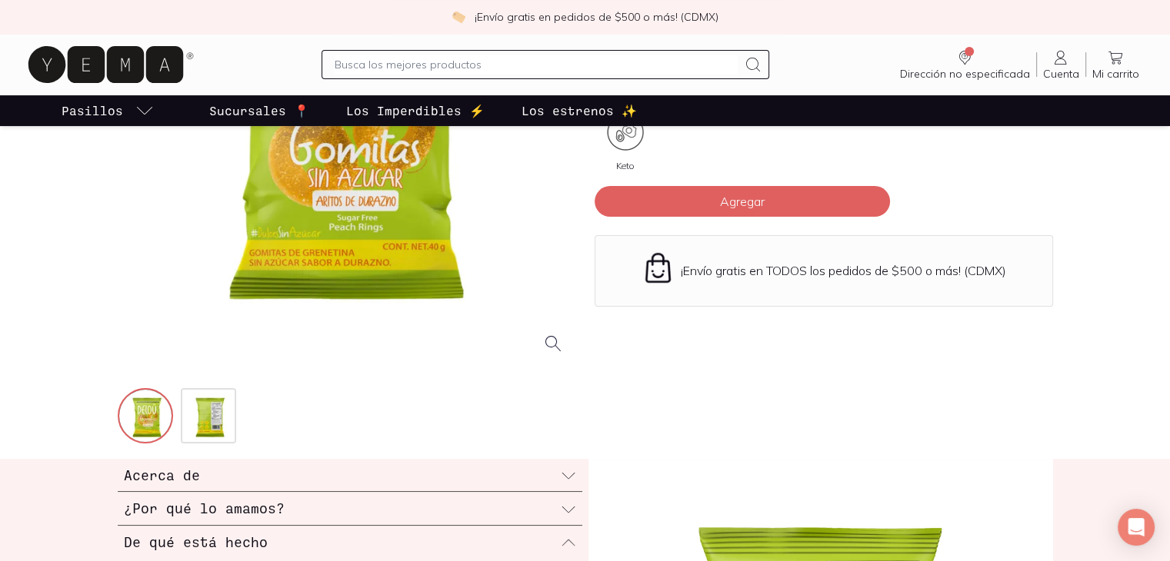
scroll to position [268, 0]
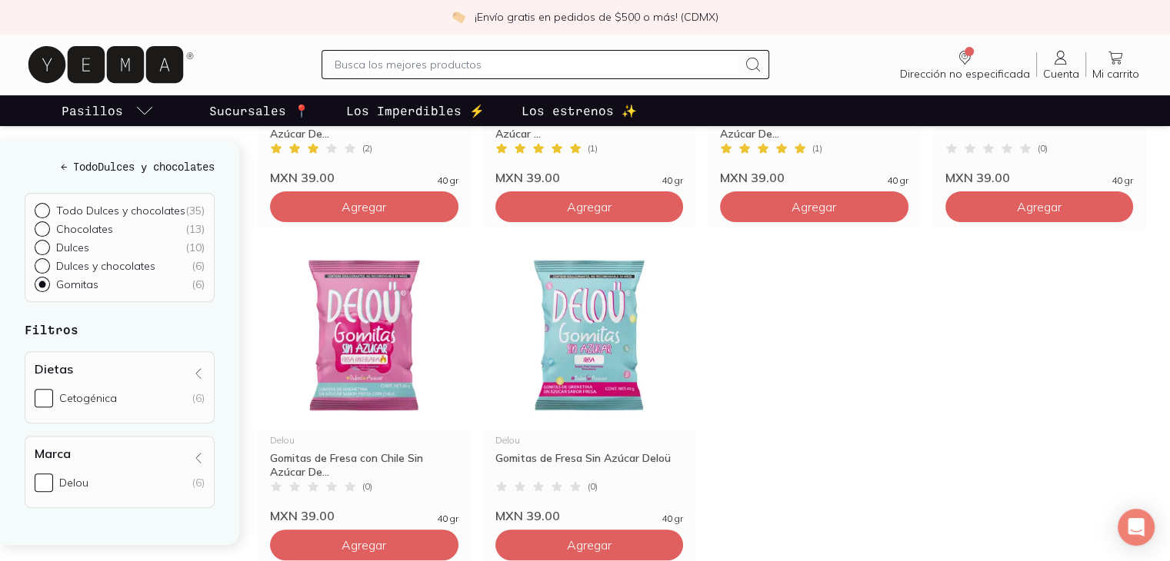
scroll to position [458, 0]
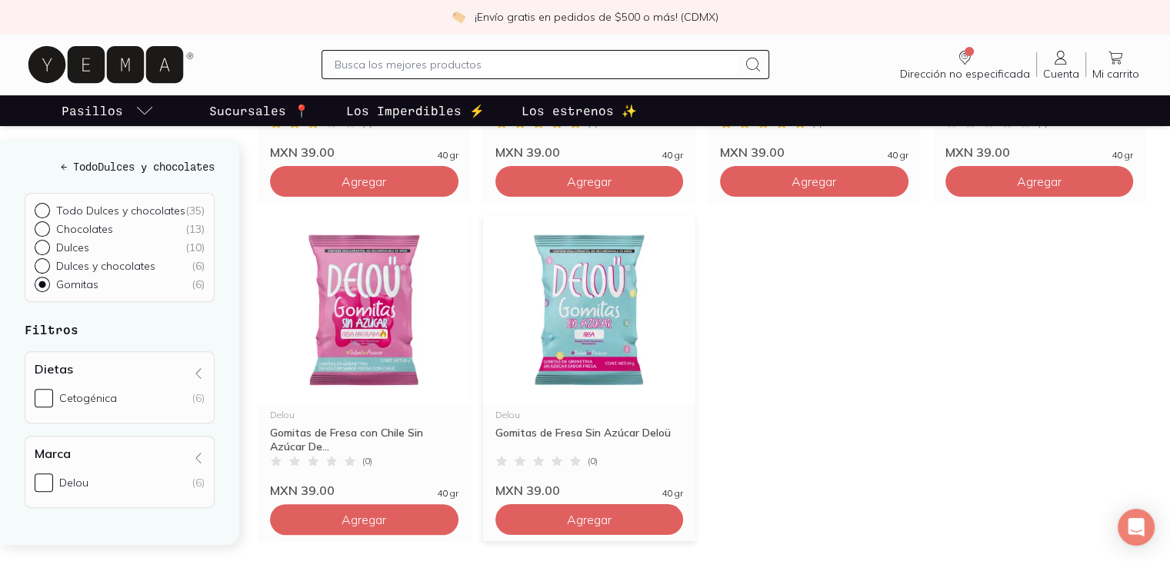
click at [615, 433] on div "Gomitas de Fresa Sin Azúcar Deloü" at bounding box center [589, 440] width 188 height 28
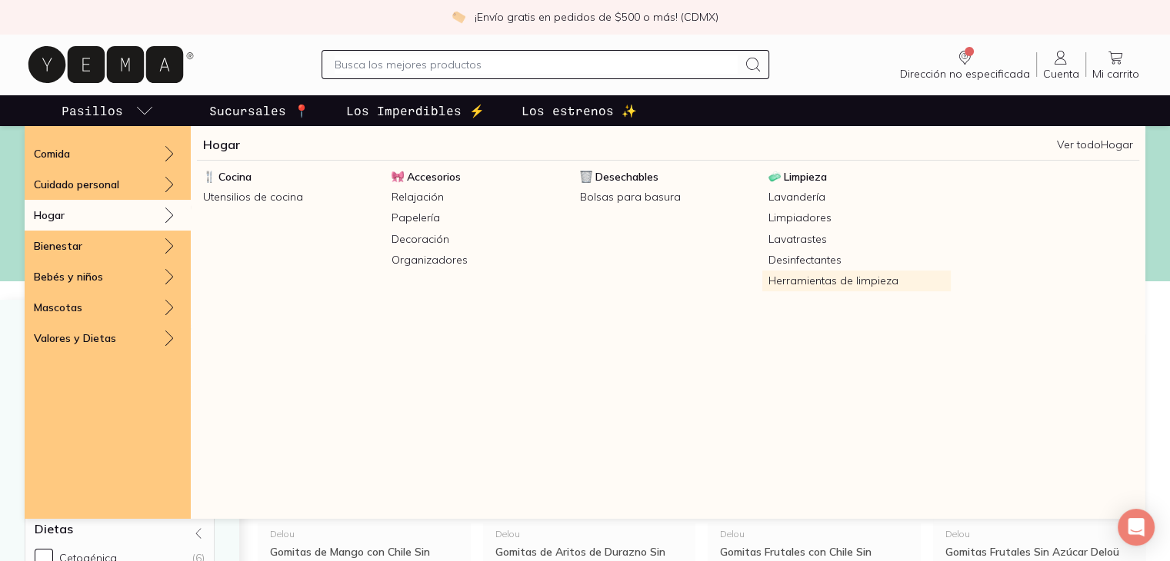
click at [818, 279] on link "Herramientas de limpieza" at bounding box center [856, 281] width 188 height 21
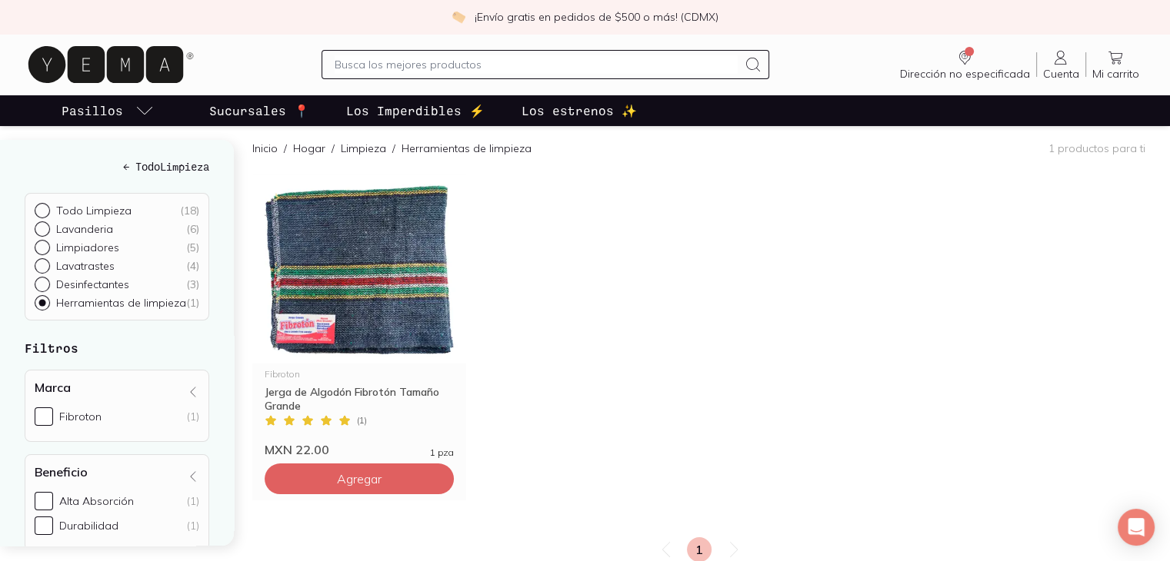
scroll to position [205, 0]
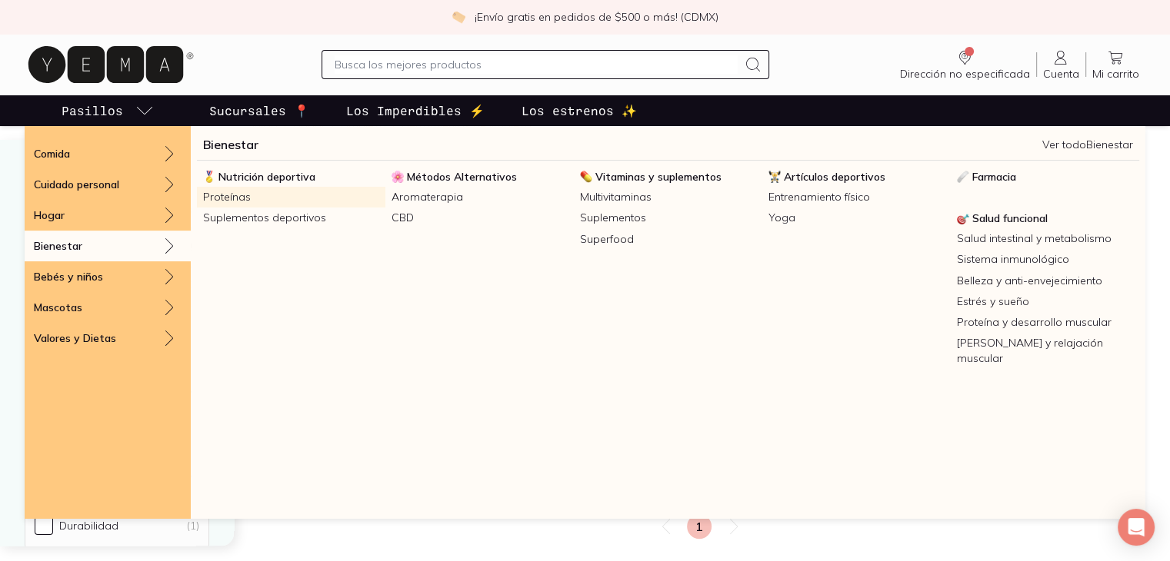
click at [252, 188] on link "Proteínas" at bounding box center [291, 197] width 188 height 21
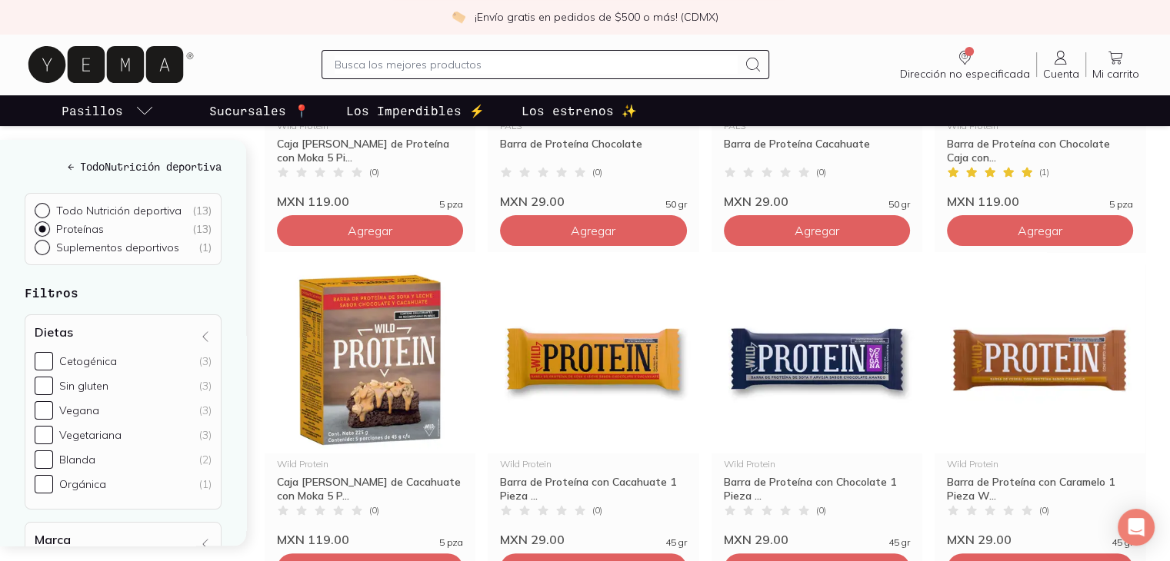
scroll to position [406, 0]
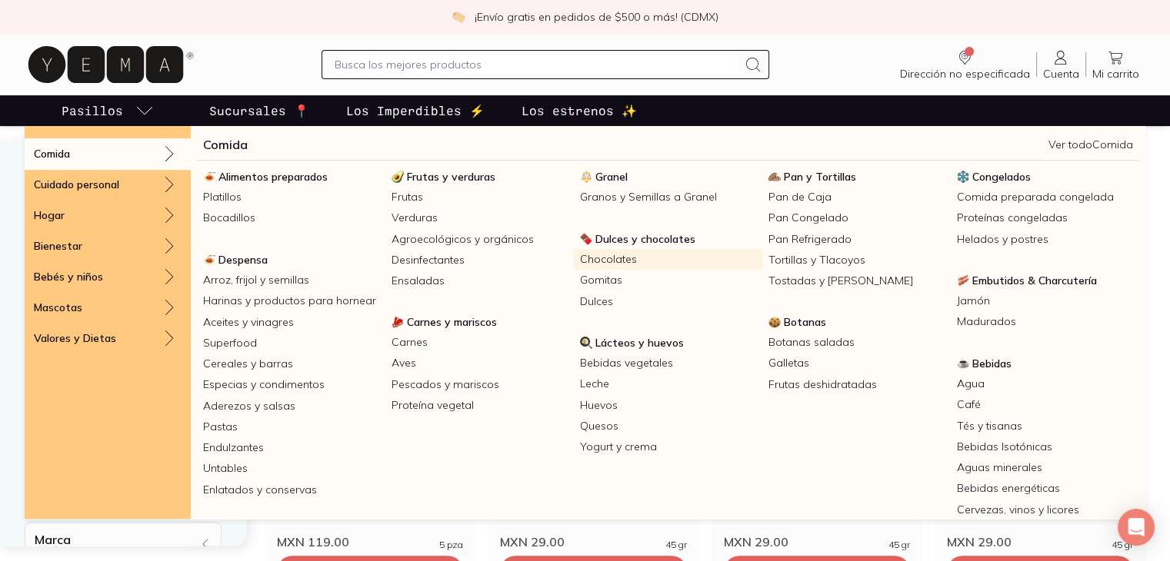
click at [621, 256] on link "Chocolates" at bounding box center [668, 259] width 188 height 21
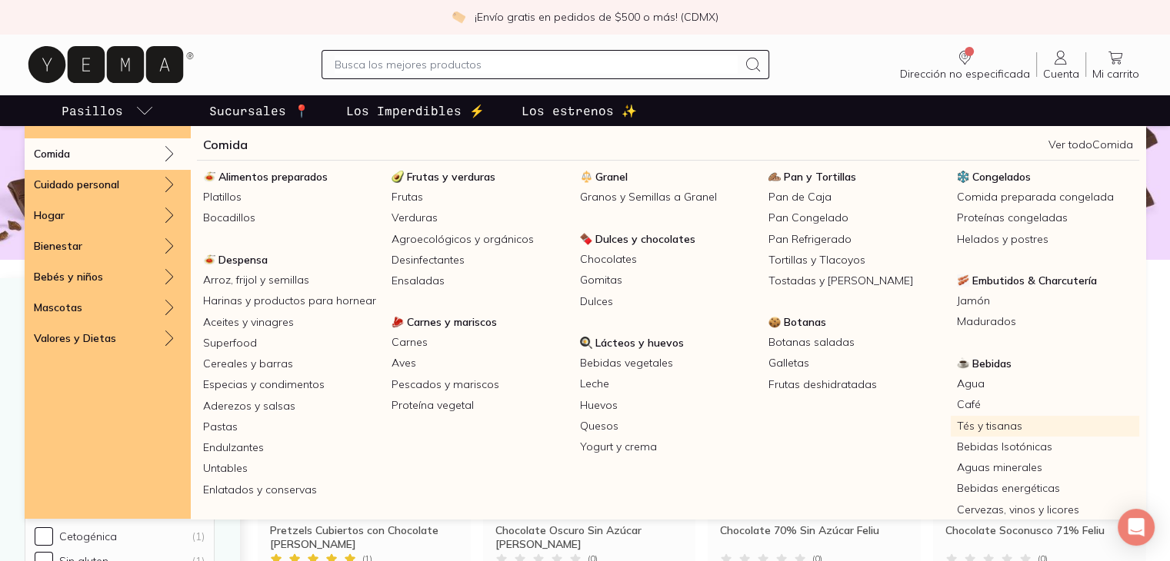
click at [988, 430] on link "Tés y tisanas" at bounding box center [1045, 426] width 188 height 21
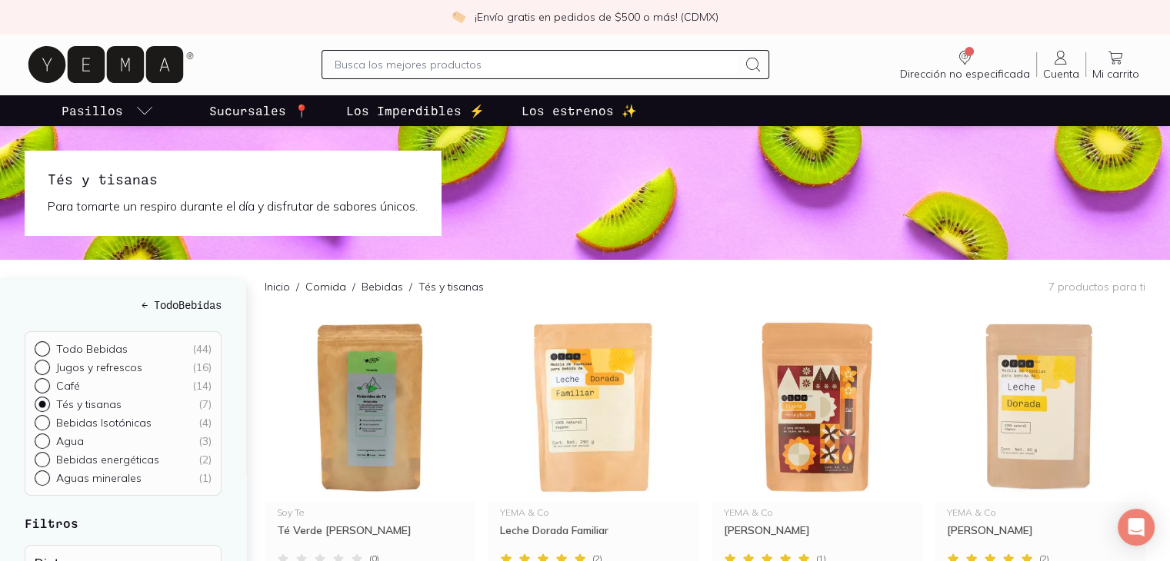
click at [468, 59] on input "text" at bounding box center [537, 64] width 404 height 18
type input "matcha"
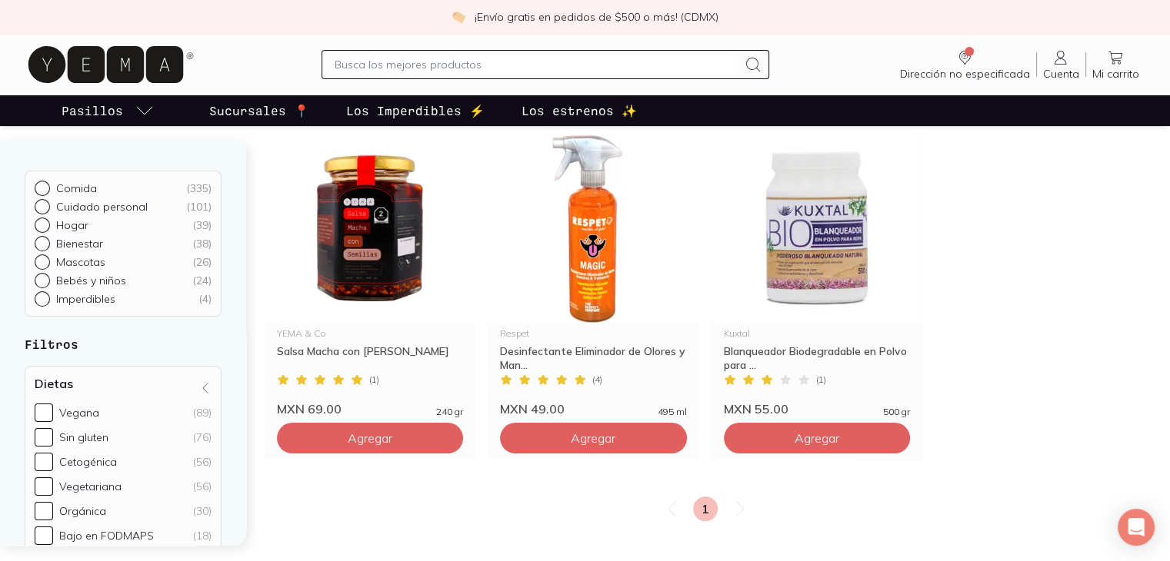
scroll to position [160, 0]
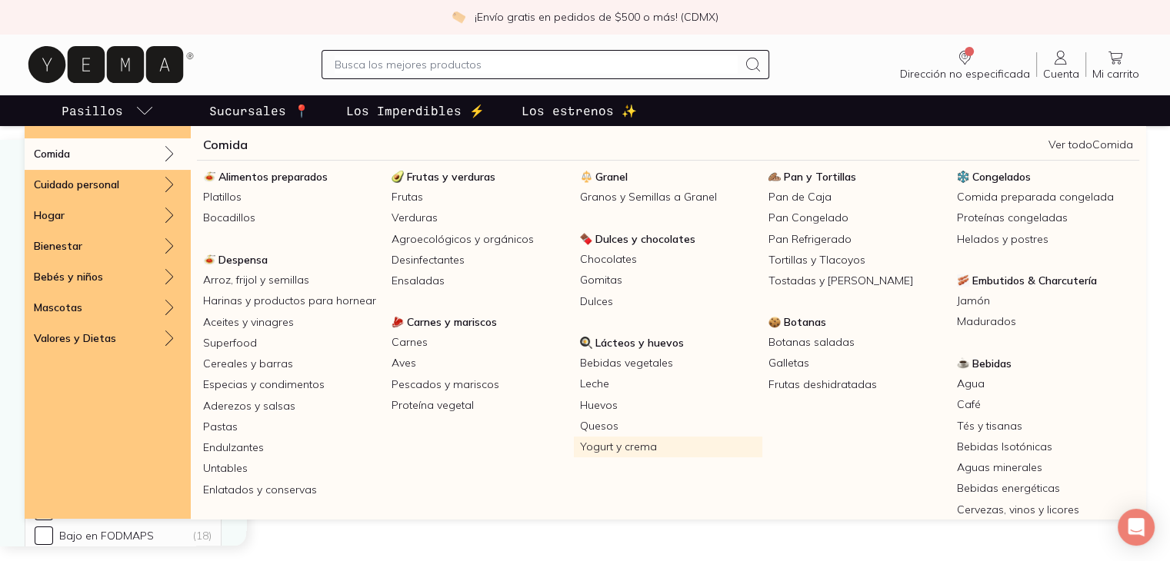
click at [615, 445] on link "Yogurt y crema" at bounding box center [668, 447] width 188 height 21
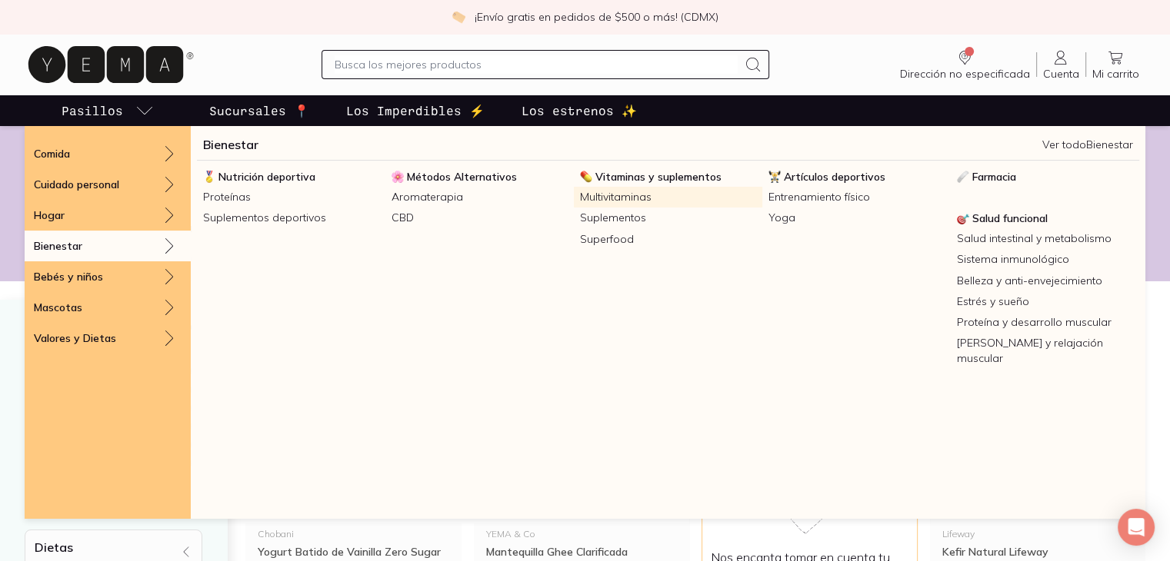
click at [614, 197] on link "Multivitaminas" at bounding box center [668, 197] width 188 height 21
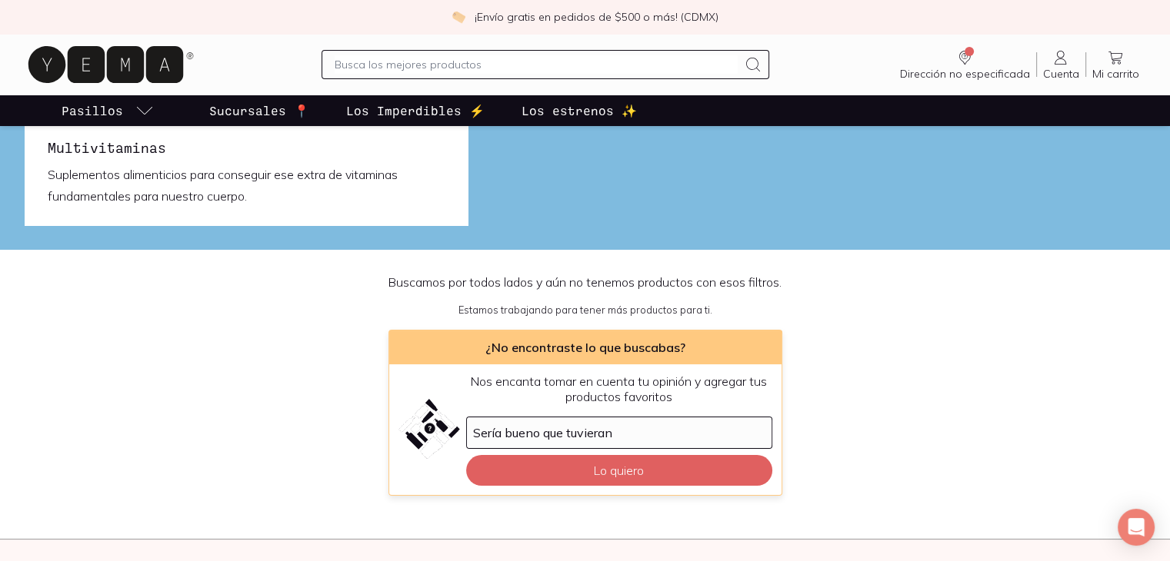
scroll to position [61, 0]
